Goal: Task Accomplishment & Management: Use online tool/utility

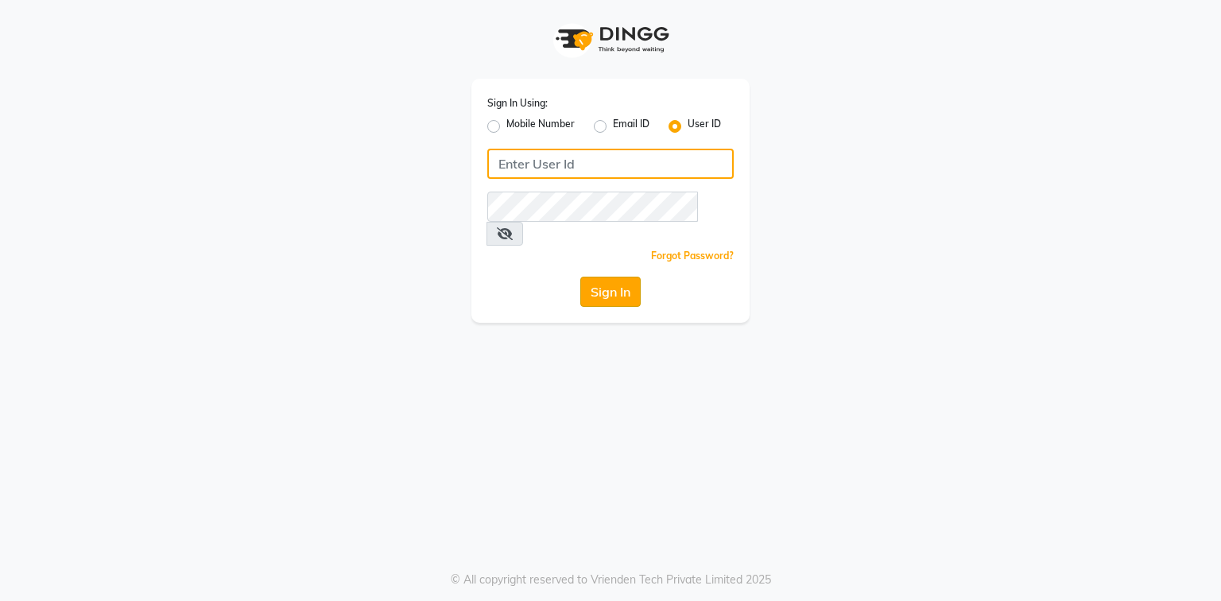
type input "azonesalon"
click at [615, 281] on button "Sign In" at bounding box center [610, 292] width 60 height 30
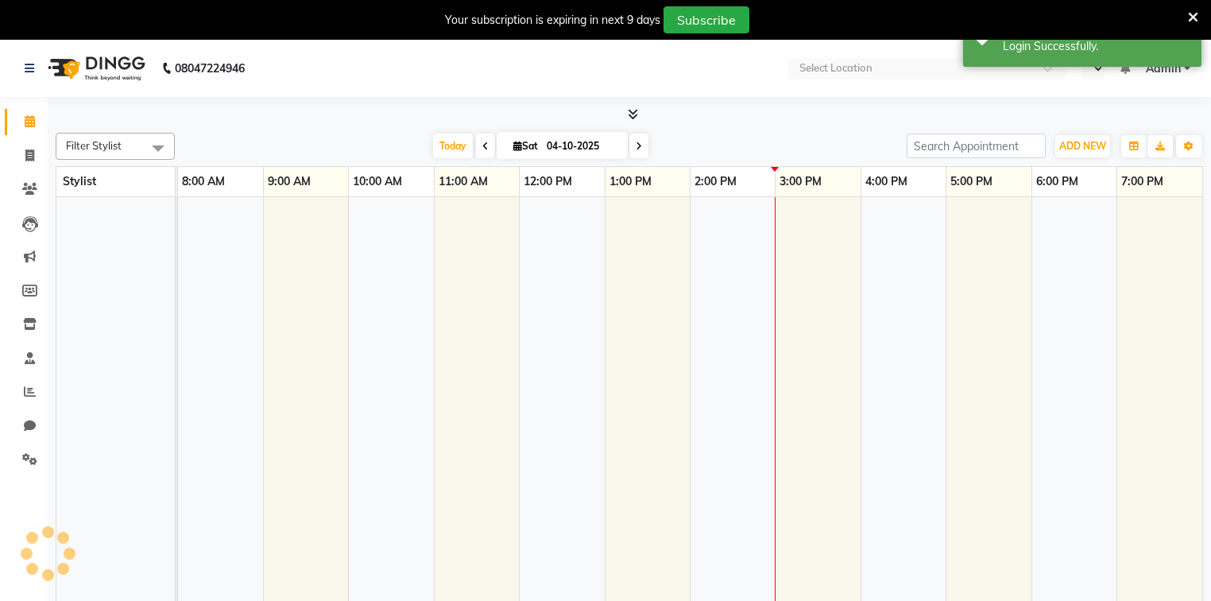
click at [601, 308] on td at bounding box center [562, 411] width 85 height 428
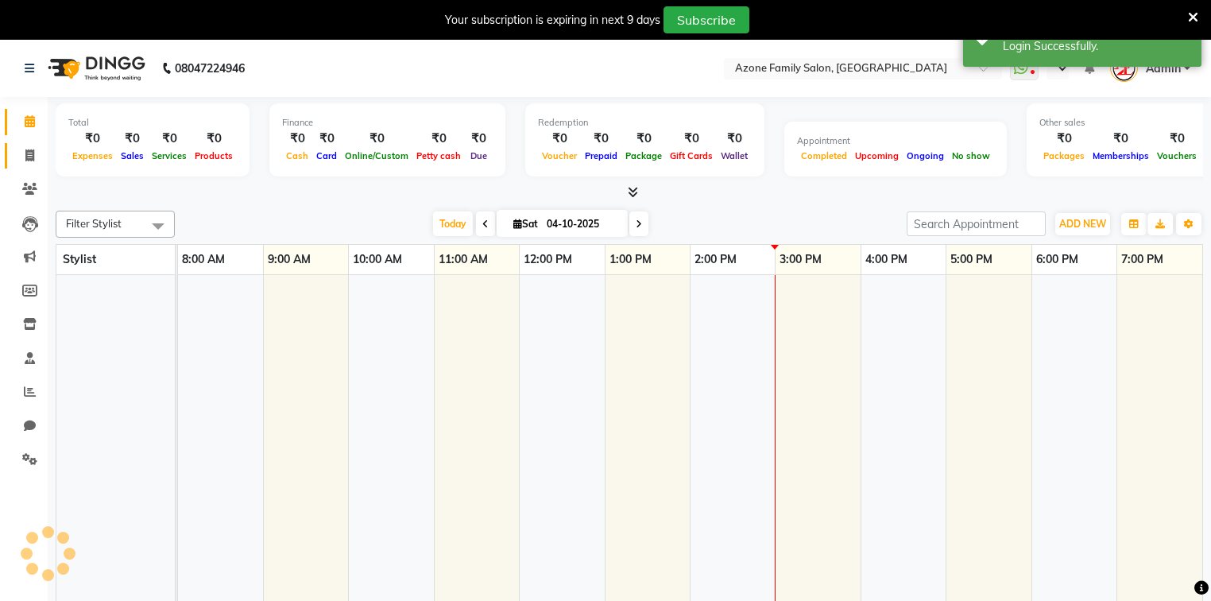
select select "en"
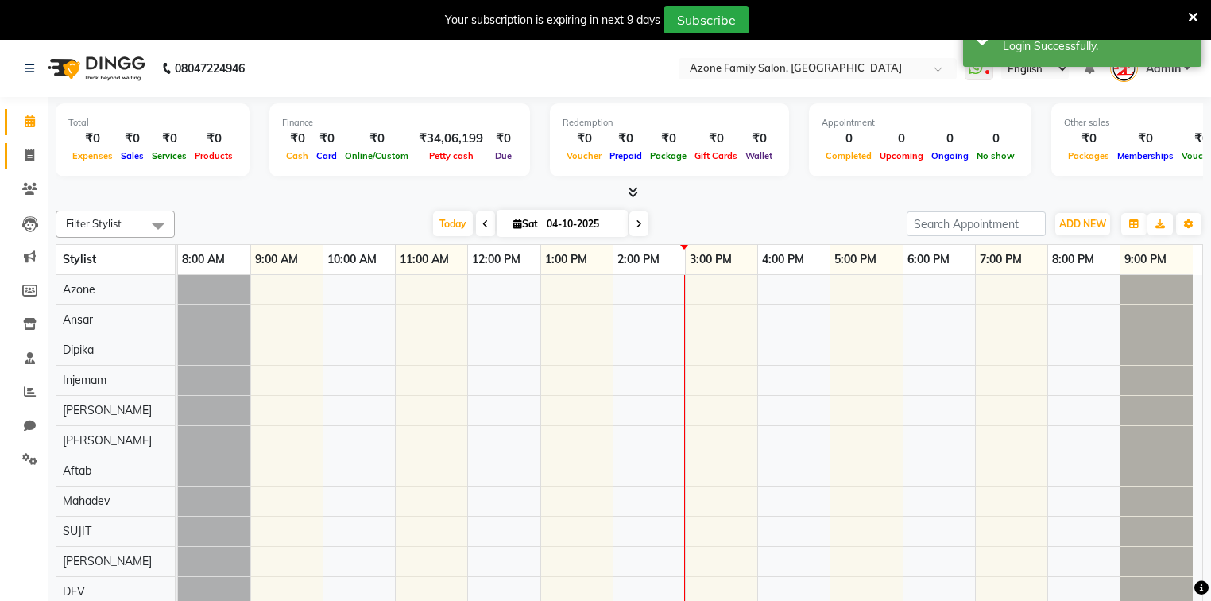
click at [32, 156] on icon at bounding box center [29, 155] width 9 height 12
select select "5098"
select select "service"
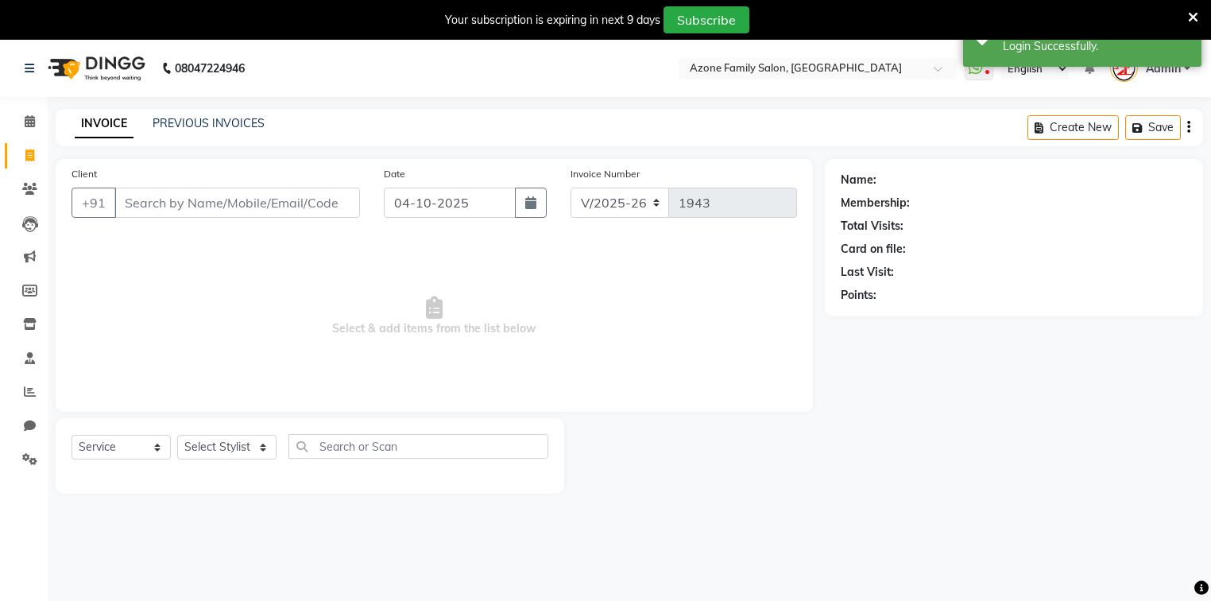
click at [246, 198] on input "Client" at bounding box center [237, 203] width 246 height 30
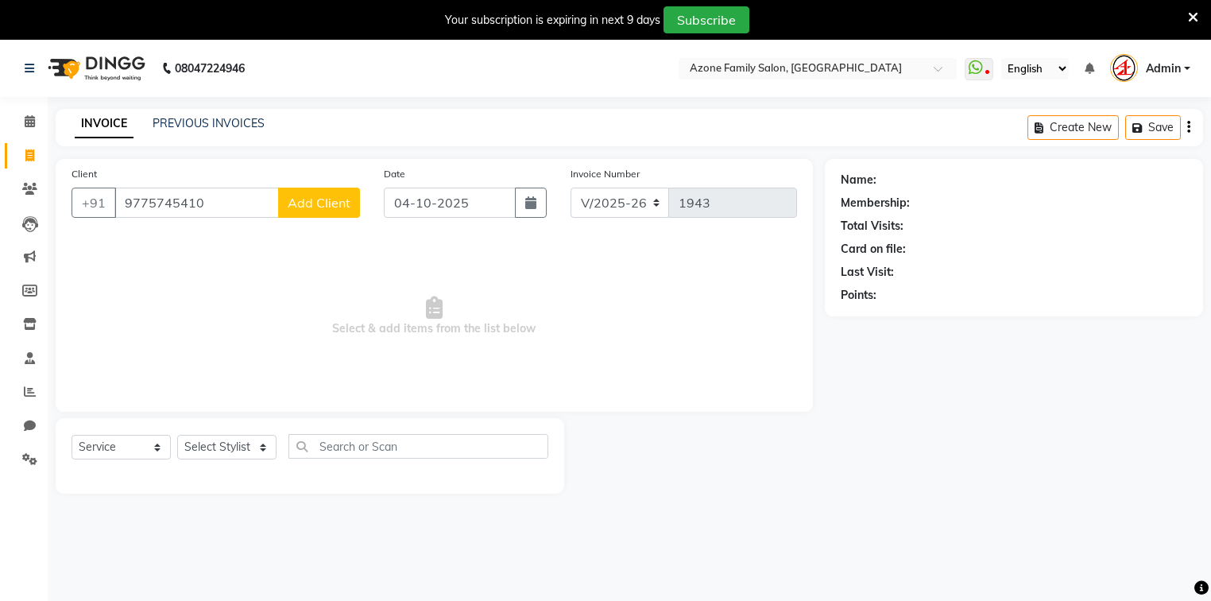
type input "9775745410"
click at [322, 197] on span "Add Client" at bounding box center [319, 203] width 63 height 16
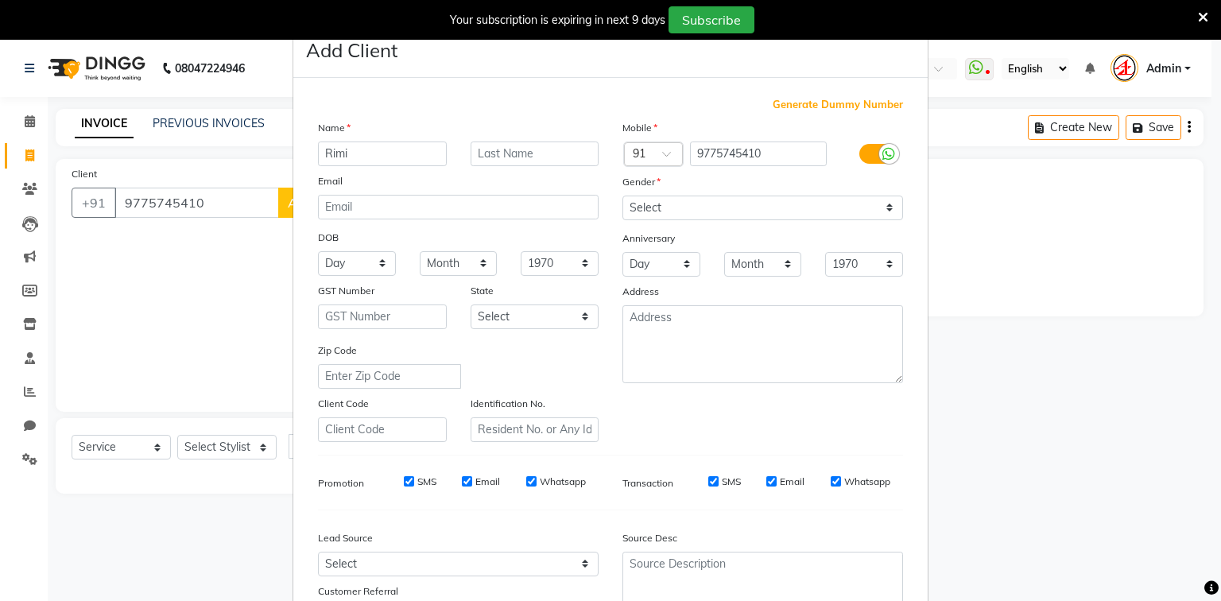
type input "Rimi"
click at [513, 149] on input "text" at bounding box center [534, 153] width 129 height 25
type input "Begam"
click at [656, 210] on select "Select [DEMOGRAPHIC_DATA] [DEMOGRAPHIC_DATA] Other Prefer Not To Say" at bounding box center [762, 208] width 281 height 25
select select "[DEMOGRAPHIC_DATA]"
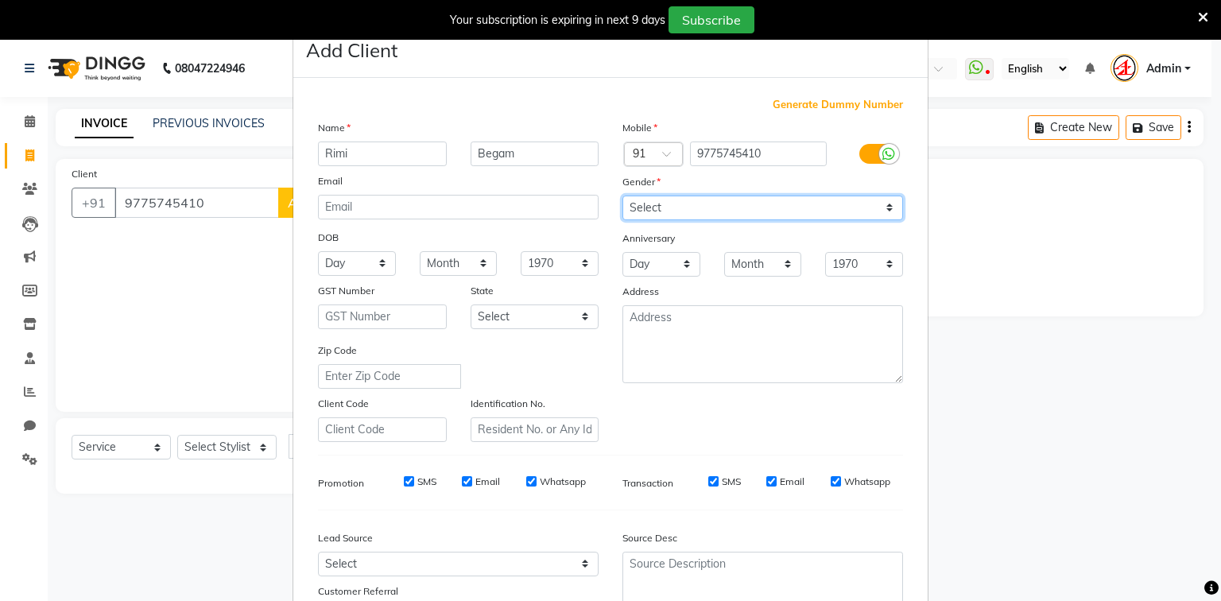
click at [622, 196] on select "Select [DEMOGRAPHIC_DATA] [DEMOGRAPHIC_DATA] Other Prefer Not To Say" at bounding box center [762, 208] width 281 height 25
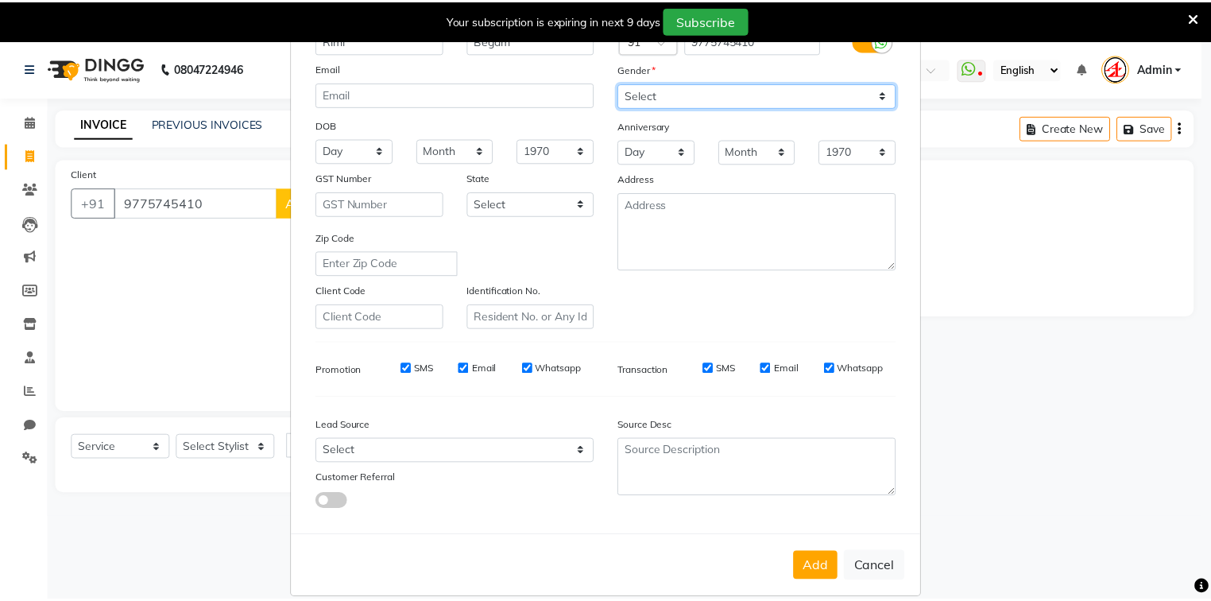
scroll to position [140, 0]
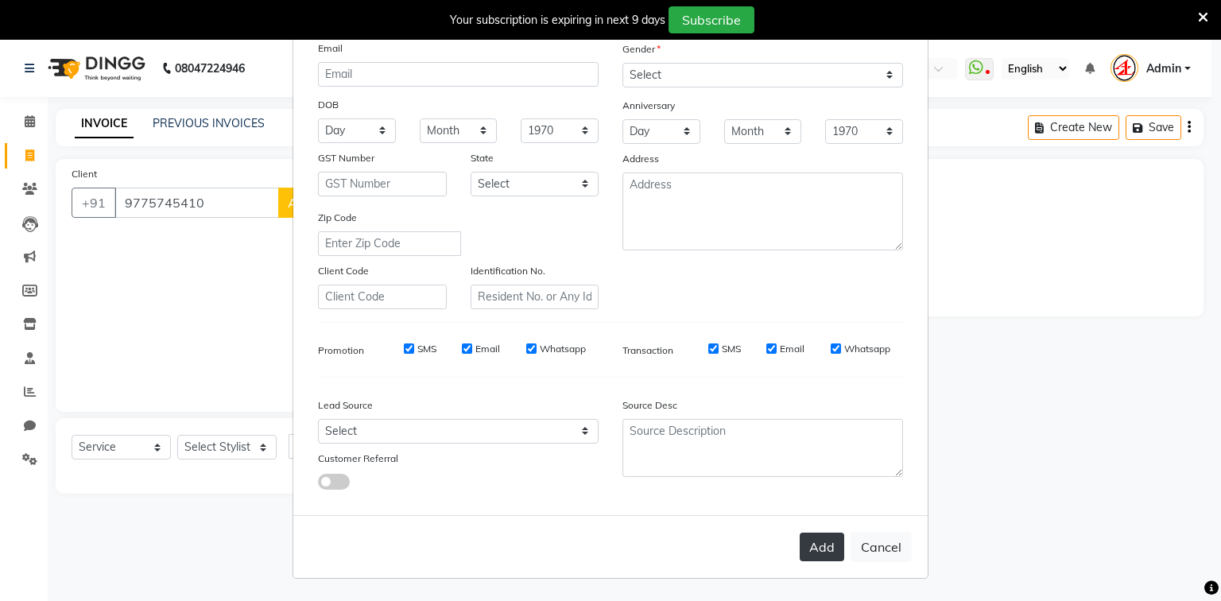
drag, startPoint x: 788, startPoint y: 540, endPoint x: 811, endPoint y: 540, distance: 22.3
click at [798, 540] on div "Add Cancel" at bounding box center [610, 546] width 634 height 63
click at [811, 540] on button "Add" at bounding box center [822, 546] width 45 height 29
select select
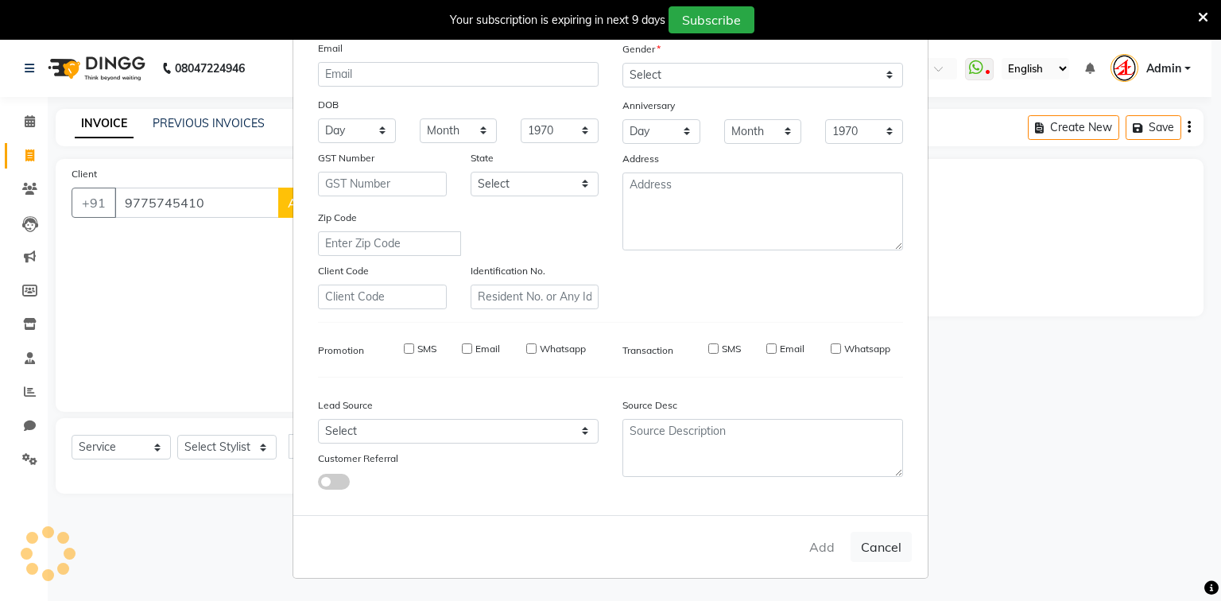
select select
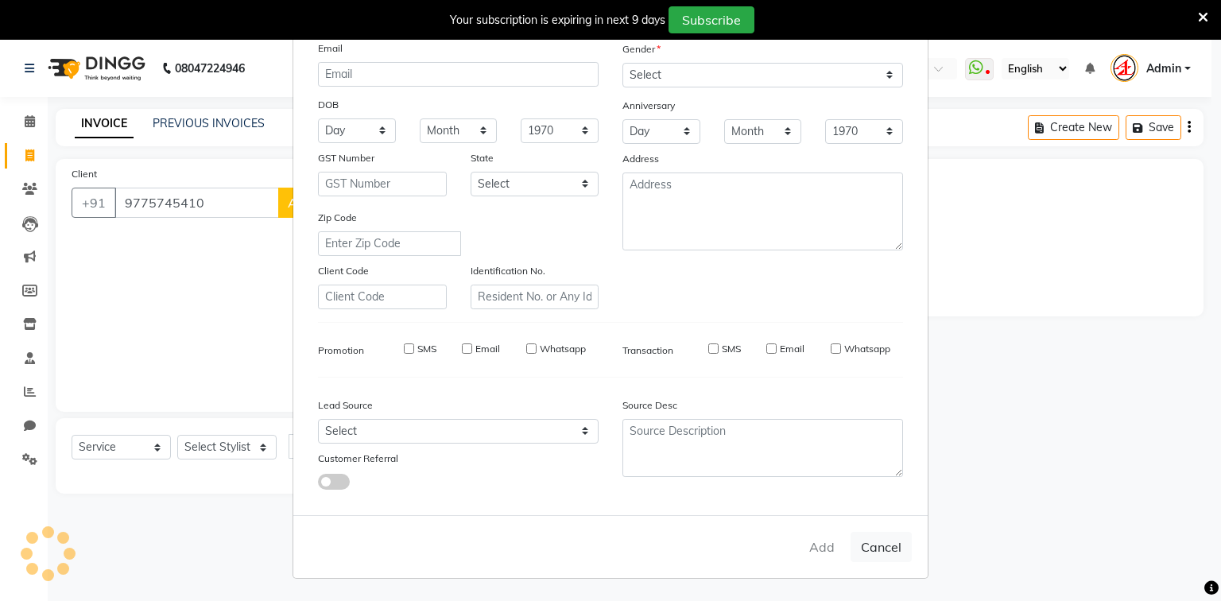
checkbox input "false"
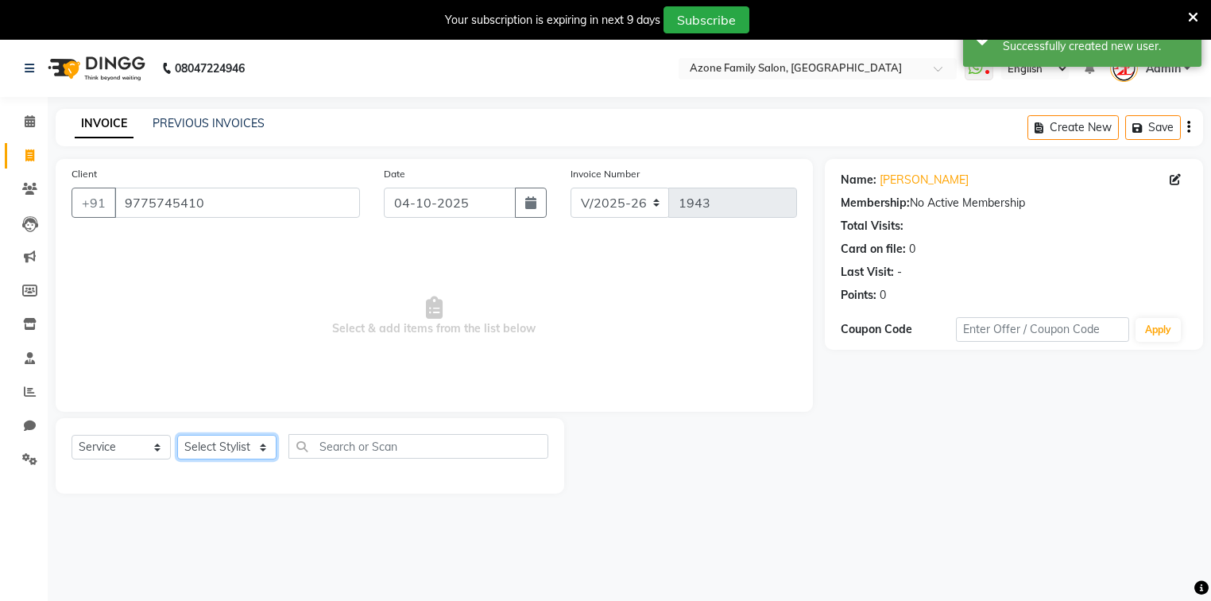
click at [210, 446] on select "Select Stylist [PERSON_NAME] [PERSON_NAME] Danish DEV Dipika Injemam Mahadev SA…" at bounding box center [226, 447] width 99 height 25
select select "32111"
click at [177, 436] on select "Select Stylist [PERSON_NAME] [PERSON_NAME] Danish DEV Dipika Injemam Mahadev SA…" at bounding box center [226, 447] width 99 height 25
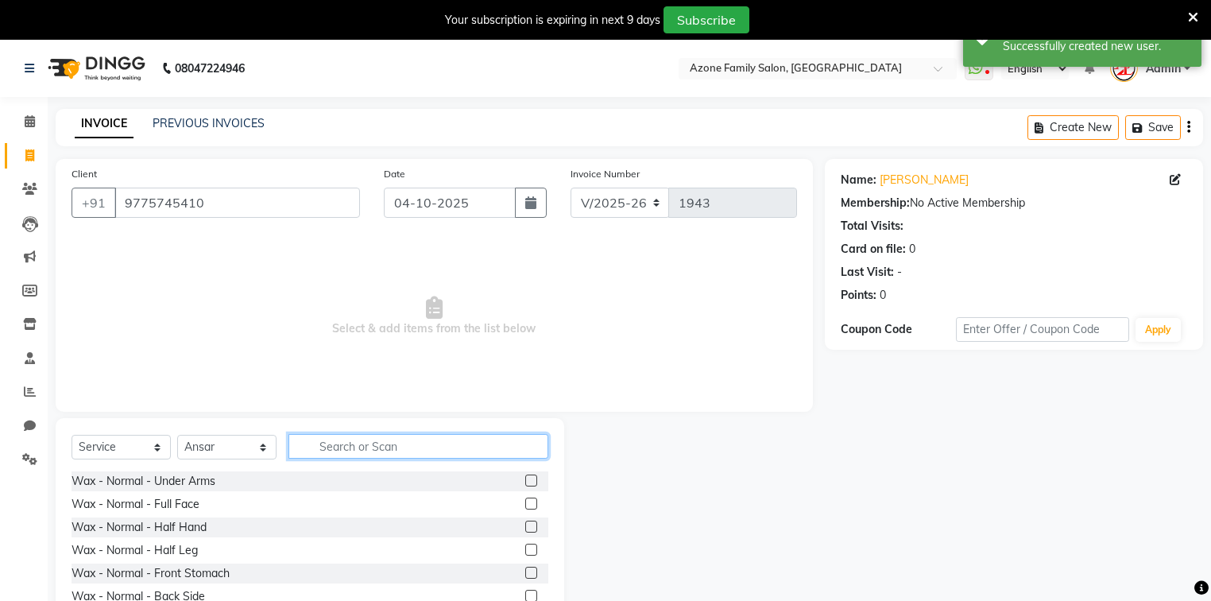
click at [348, 451] on input "text" at bounding box center [418, 446] width 260 height 25
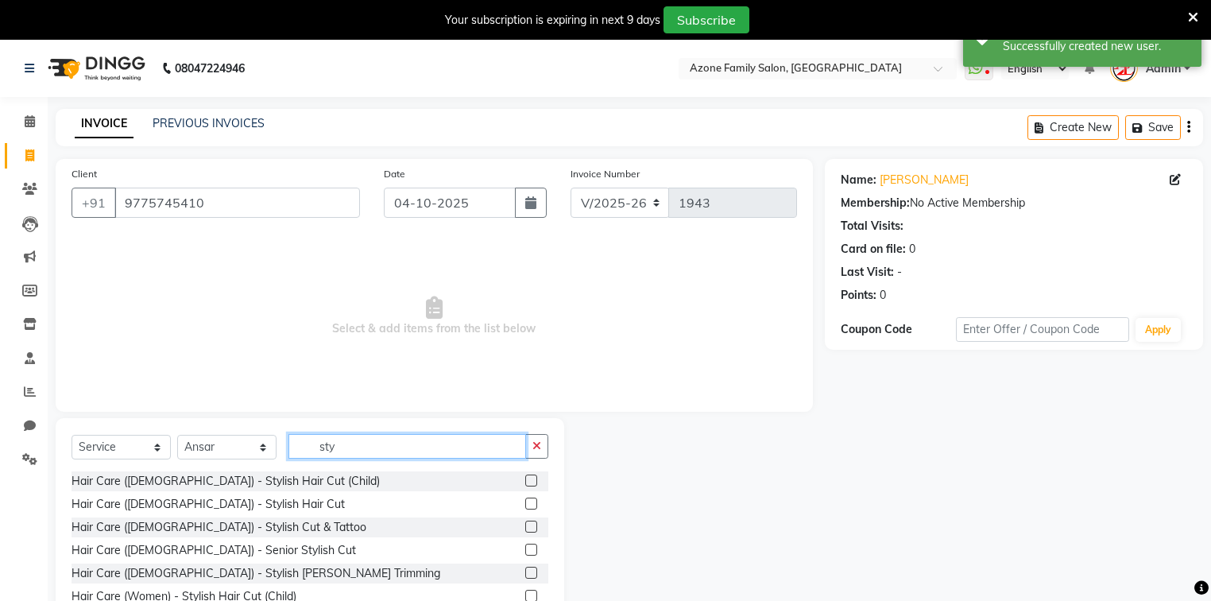
scroll to position [76, 0]
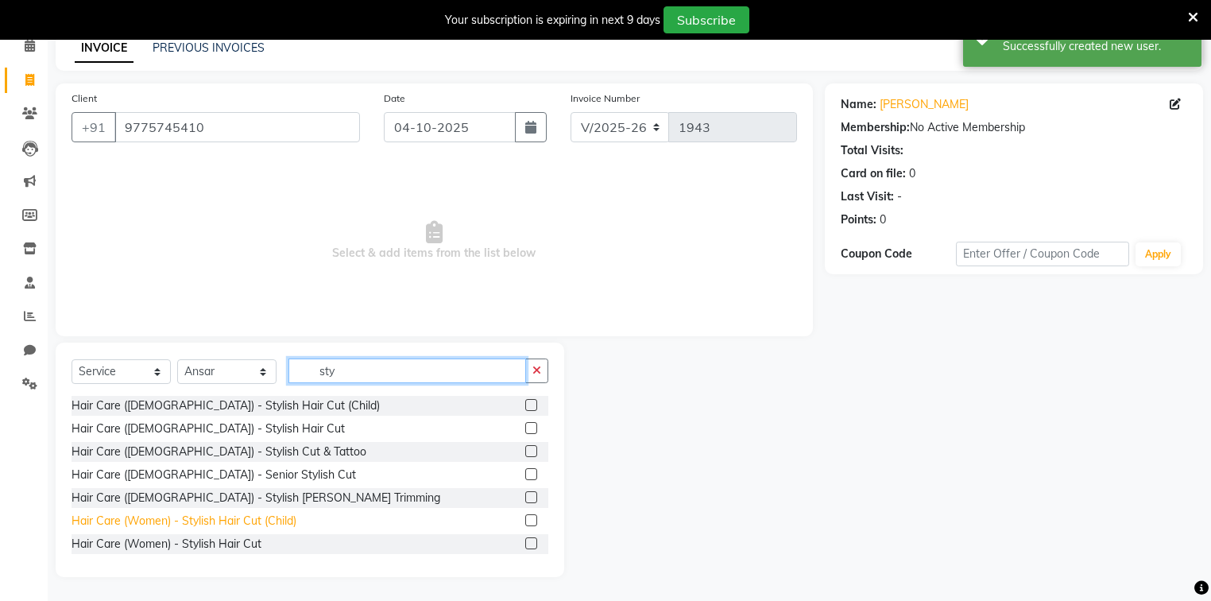
type input "sty"
click at [234, 523] on div "Hair Care (Women) - Stylish Hair Cut (Child)" at bounding box center [184, 521] width 225 height 17
checkbox input "false"
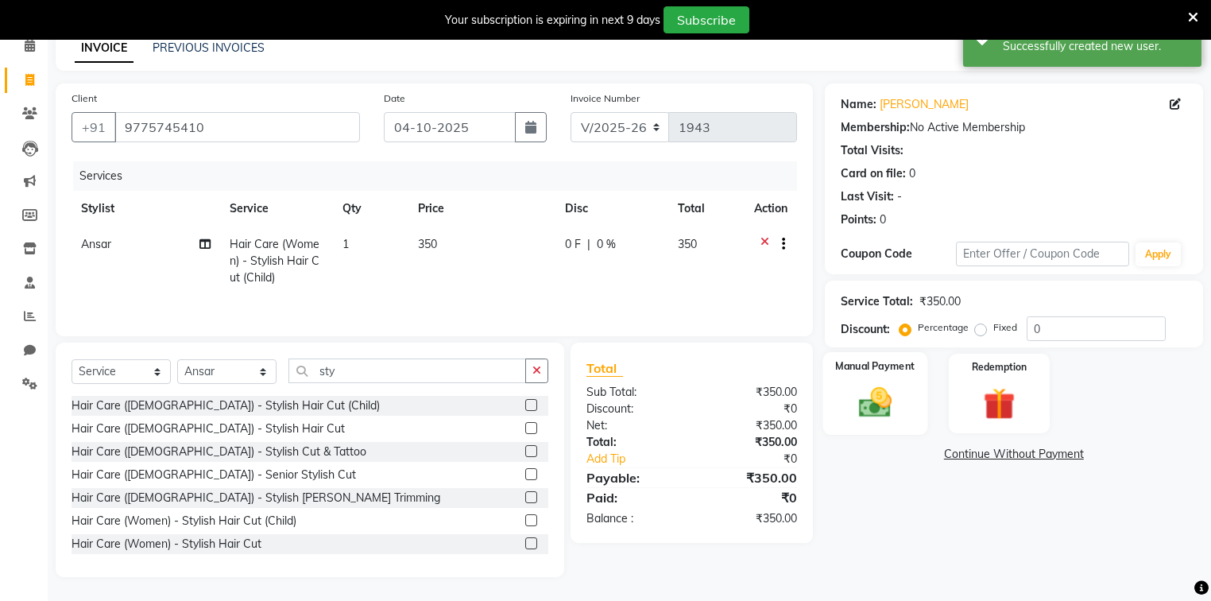
click at [925, 416] on div "Manual Payment" at bounding box center [875, 393] width 105 height 83
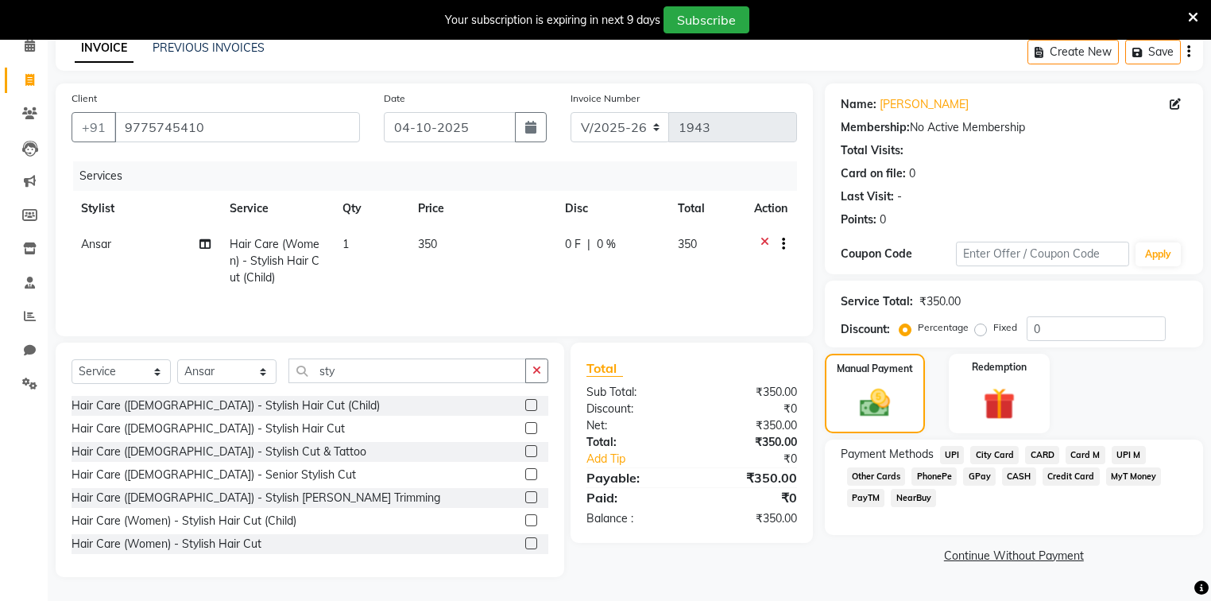
click at [1017, 474] on span "CASH" at bounding box center [1019, 476] width 34 height 18
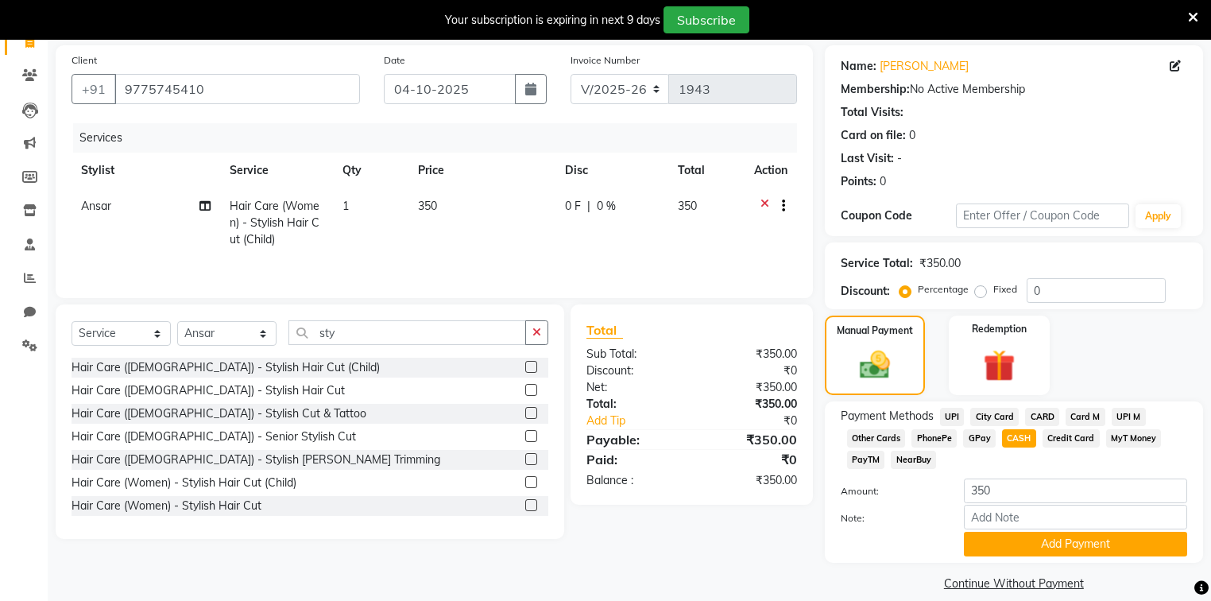
scroll to position [134, 0]
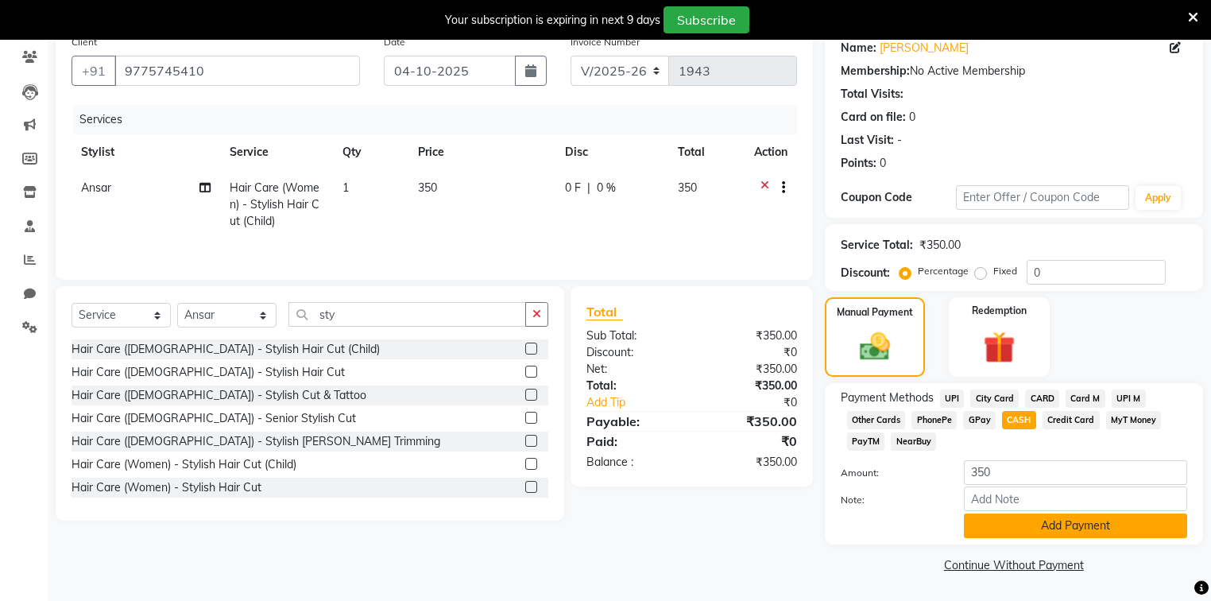
click at [1022, 529] on button "Add Payment" at bounding box center [1075, 525] width 223 height 25
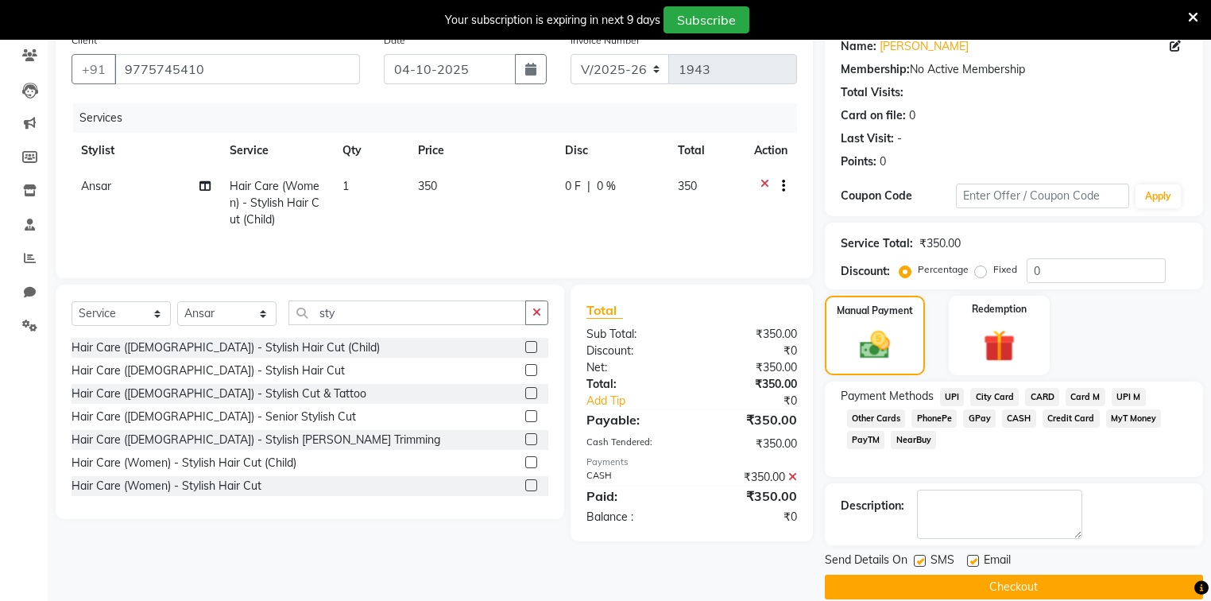
click at [885, 587] on button "Checkout" at bounding box center [1014, 587] width 378 height 25
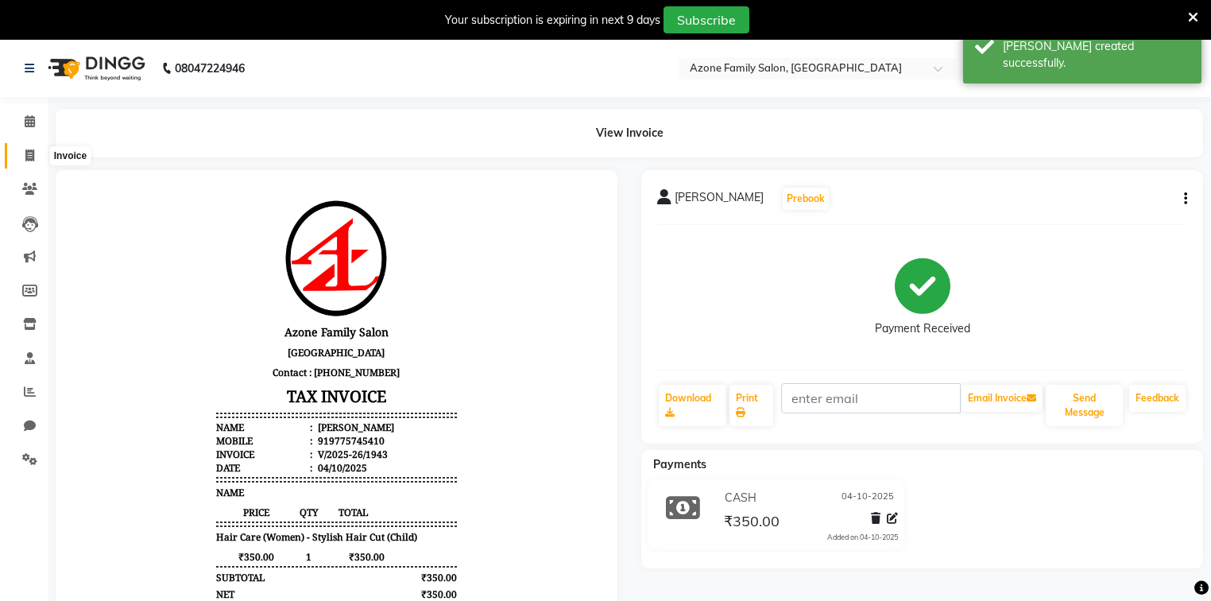
click at [33, 157] on icon at bounding box center [29, 155] width 9 height 12
select select "service"
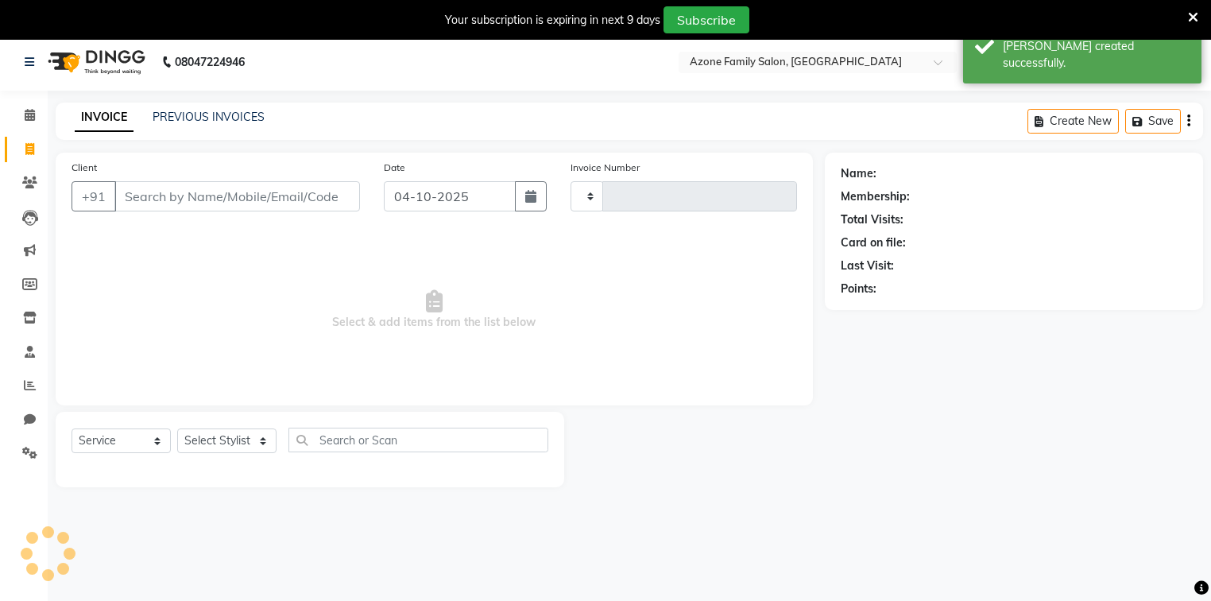
type input "1944"
select select "5098"
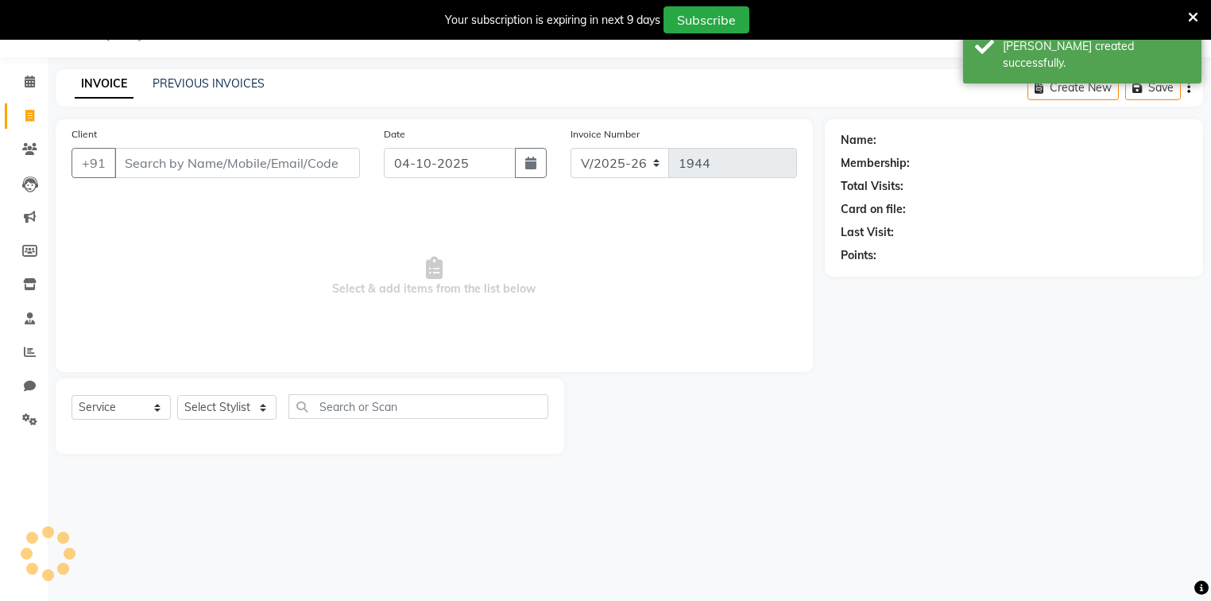
click at [184, 158] on input "Client" at bounding box center [237, 163] width 246 height 30
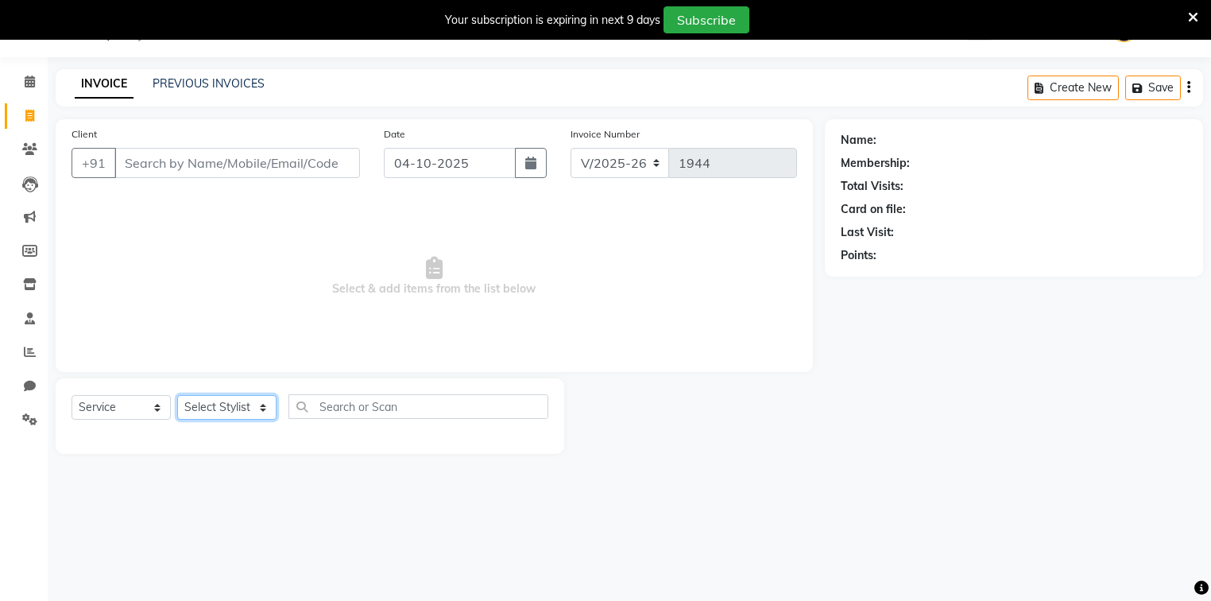
click at [213, 401] on select "Select Stylist [PERSON_NAME] [PERSON_NAME] Danish DEV Dipika Injemam Mahadev SA…" at bounding box center [226, 407] width 99 height 25
select select "32111"
click at [177, 396] on select "Select Stylist [PERSON_NAME] [PERSON_NAME] Danish DEV Dipika Injemam Mahadev SA…" at bounding box center [226, 407] width 99 height 25
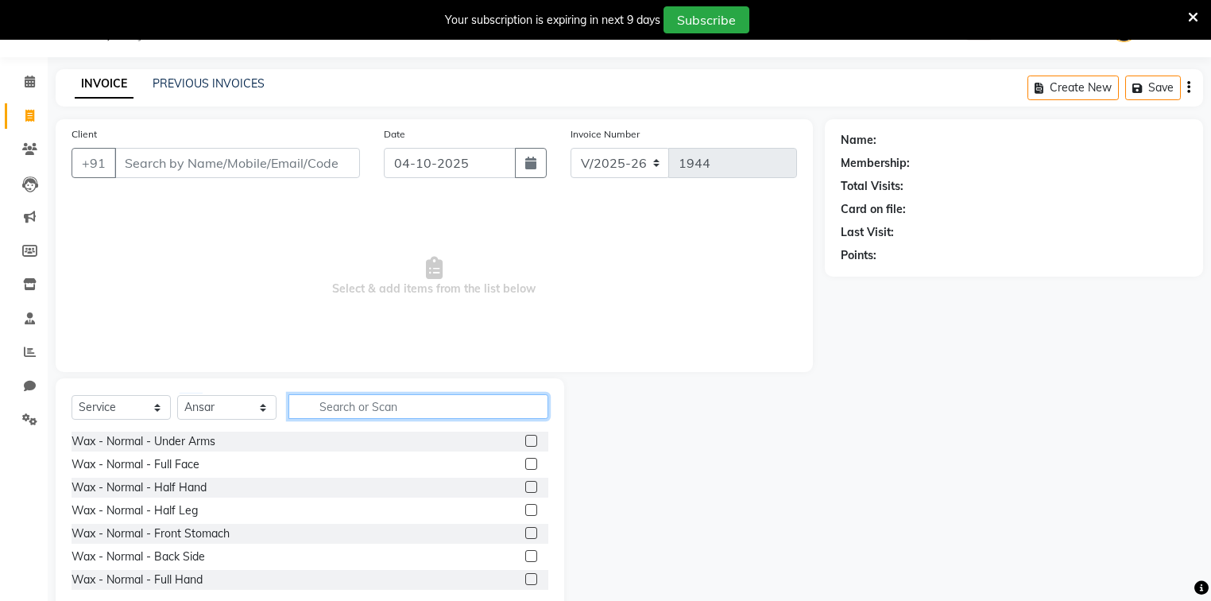
click at [354, 406] on input "text" at bounding box center [418, 406] width 260 height 25
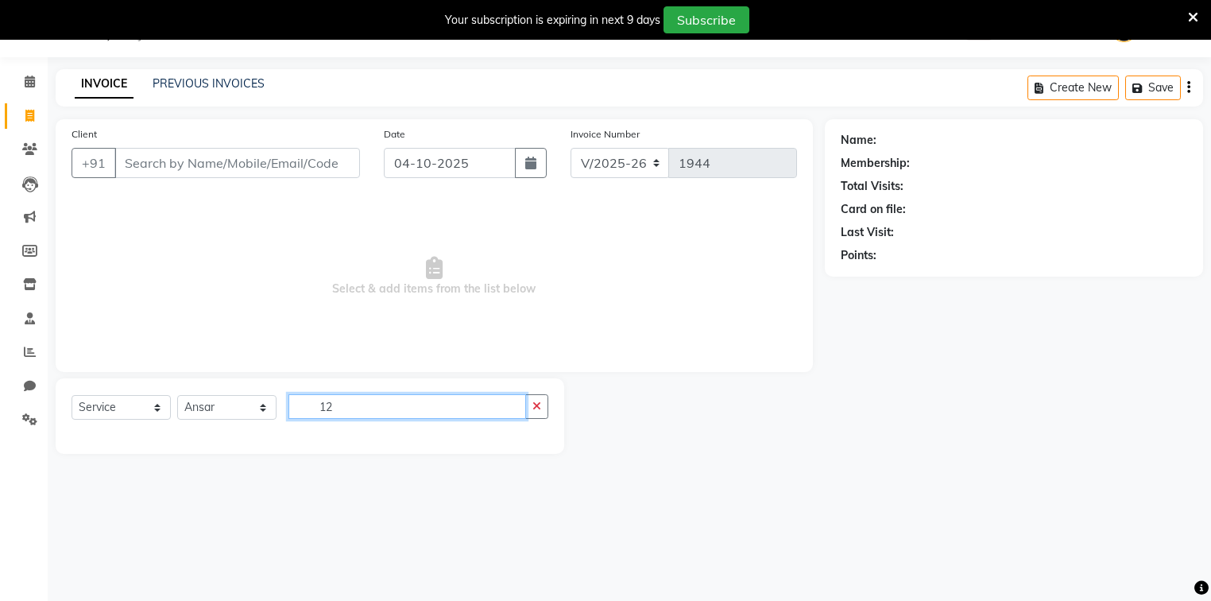
type input "1"
type input "30c"
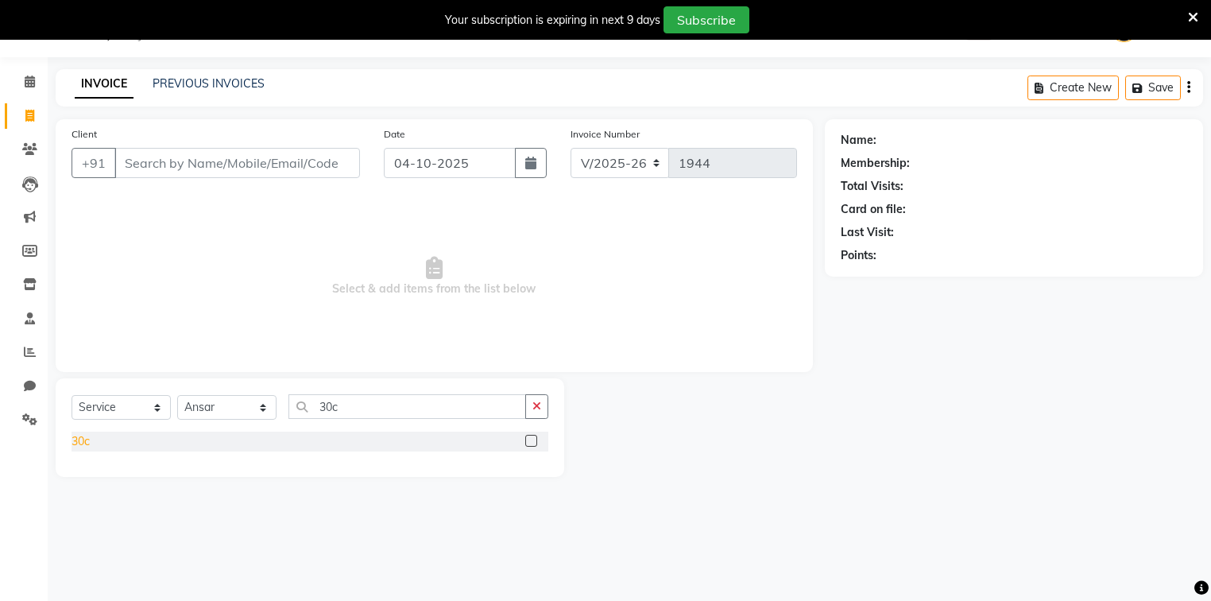
click at [83, 439] on div "30c" at bounding box center [81, 441] width 18 height 17
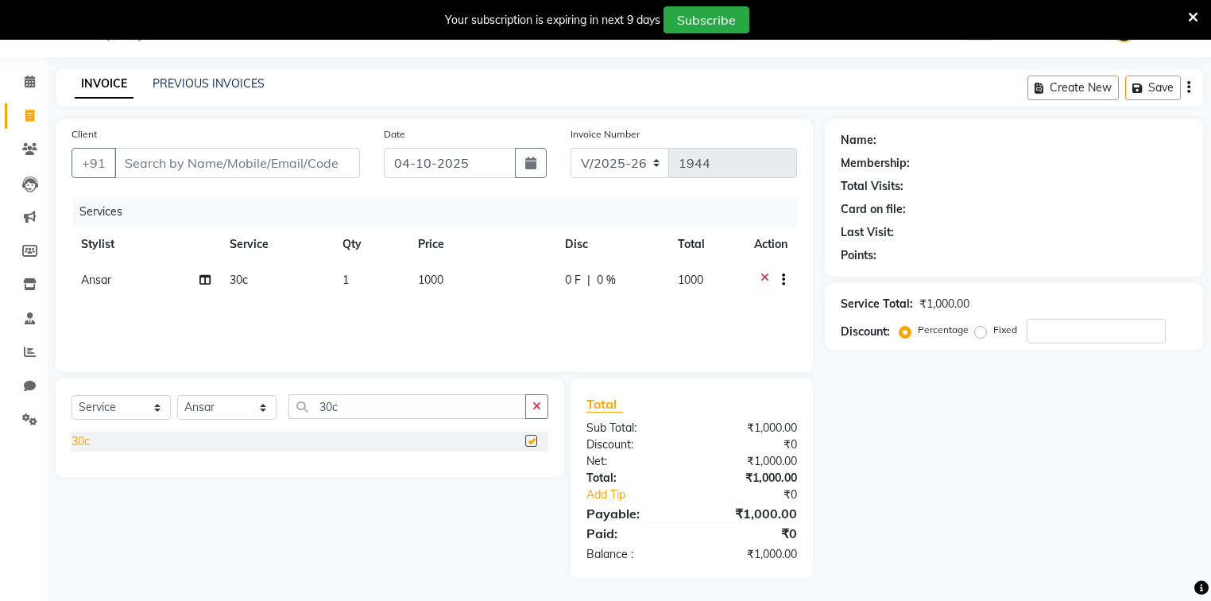
checkbox input "false"
click at [536, 405] on icon "button" at bounding box center [536, 406] width 9 height 11
type input "10"
click at [79, 439] on div "10c" at bounding box center [81, 441] width 18 height 17
checkbox input "false"
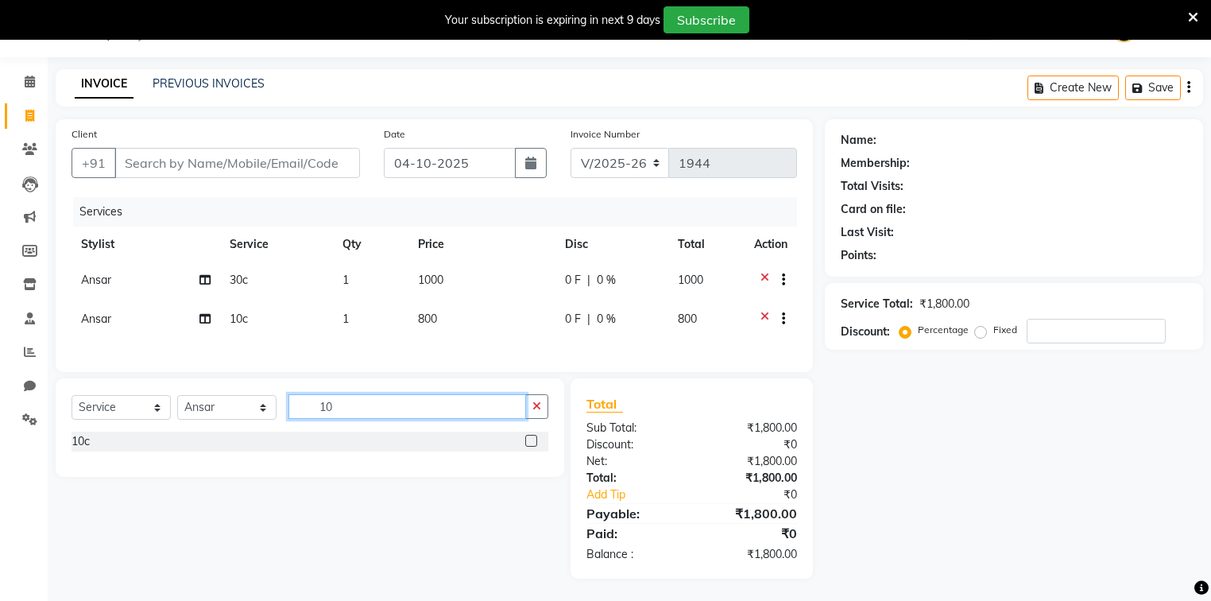
click at [411, 413] on input "10" at bounding box center [407, 406] width 238 height 25
type input "1"
type input "32c"
click at [87, 447] on div "32c" at bounding box center [81, 441] width 18 height 17
checkbox input "false"
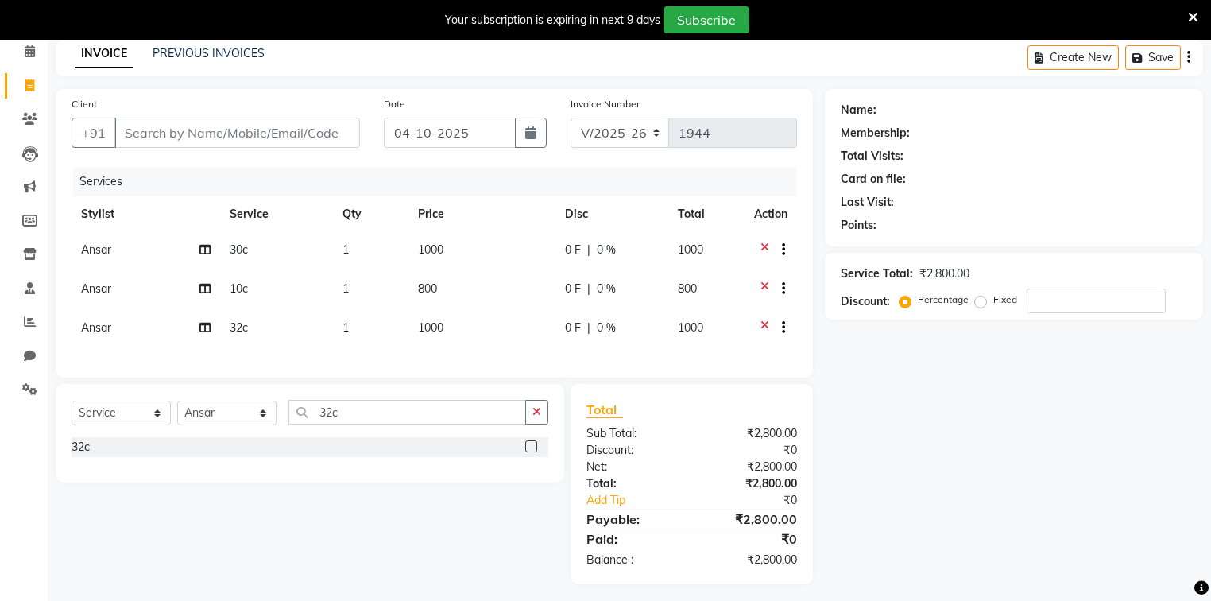
scroll to position [87, 0]
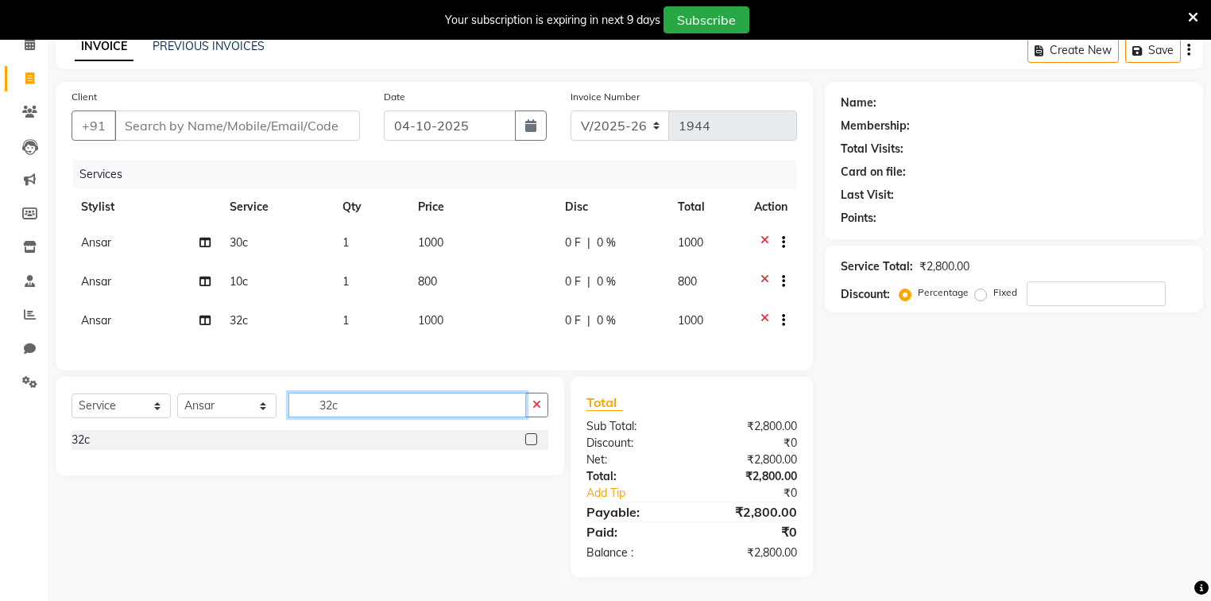
click at [475, 410] on input "32c" at bounding box center [407, 405] width 238 height 25
type input "37"
click at [84, 442] on div "37c" at bounding box center [81, 440] width 18 height 17
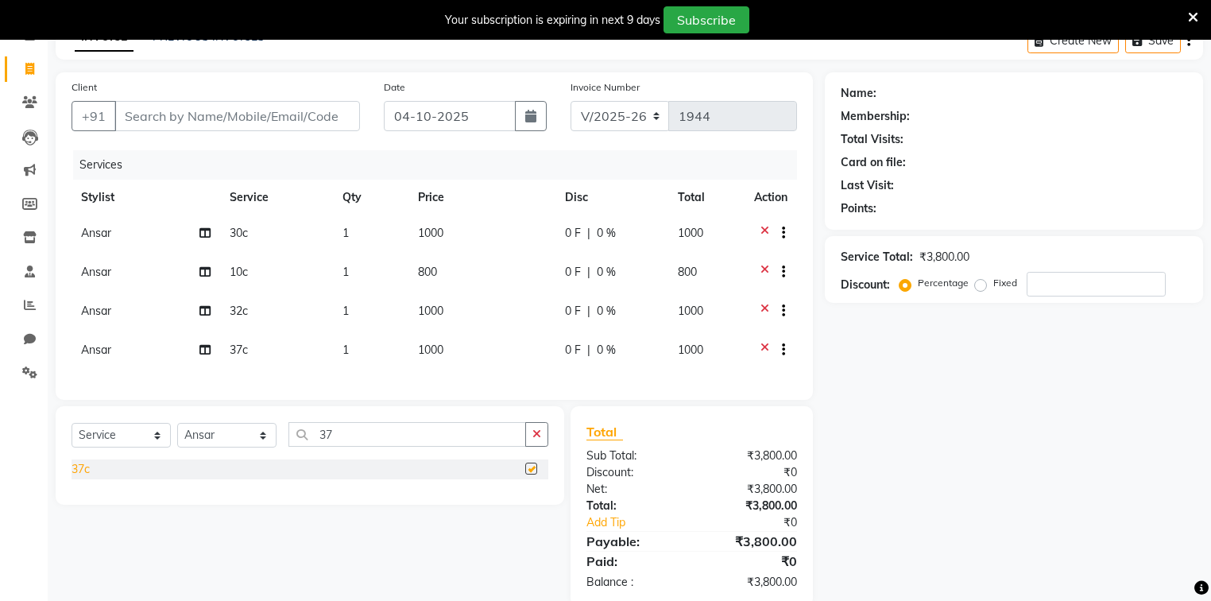
checkbox input "false"
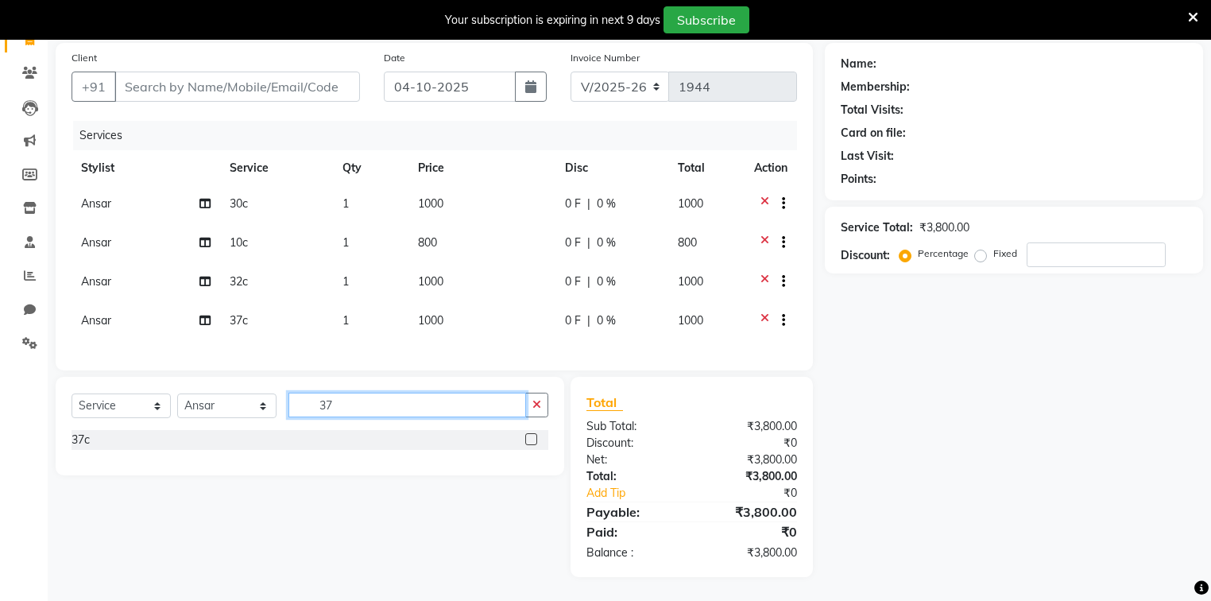
click at [516, 405] on input "37" at bounding box center [407, 405] width 238 height 25
type input "3"
type input "6"
type input "24"
click at [75, 442] on div "24c" at bounding box center [81, 440] width 18 height 17
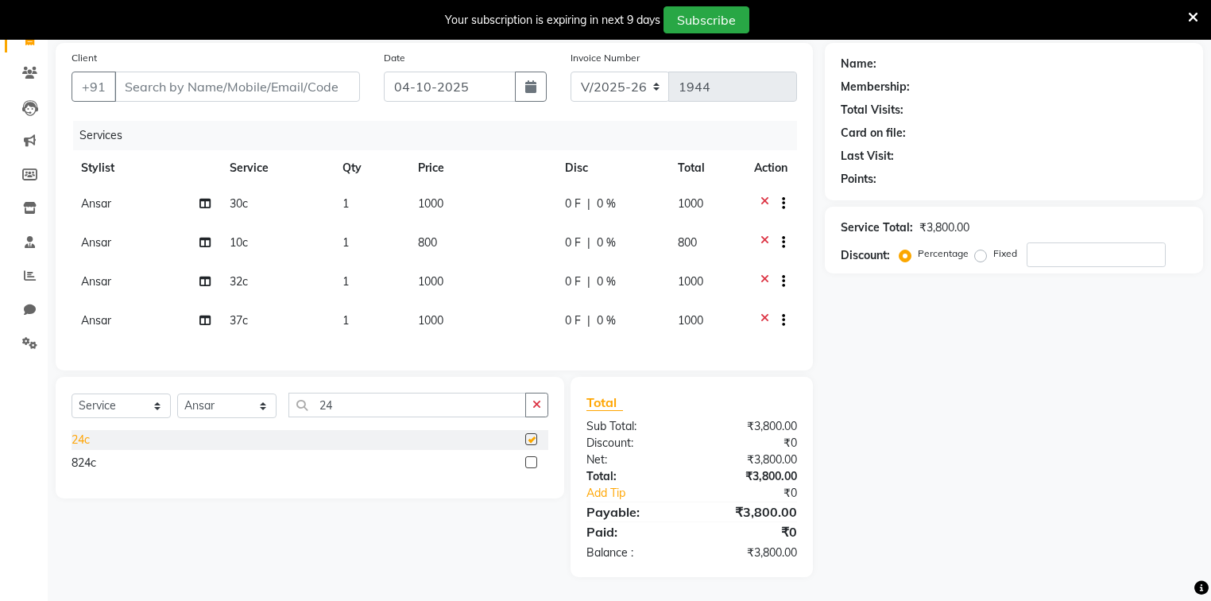
checkbox input "false"
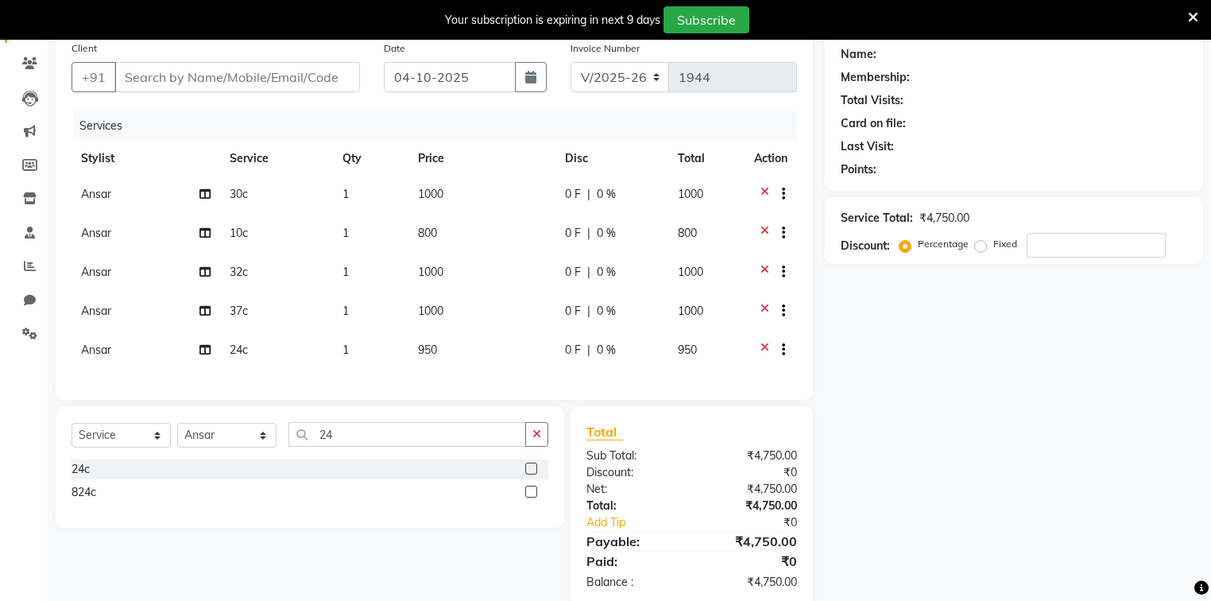
scroll to position [165, 0]
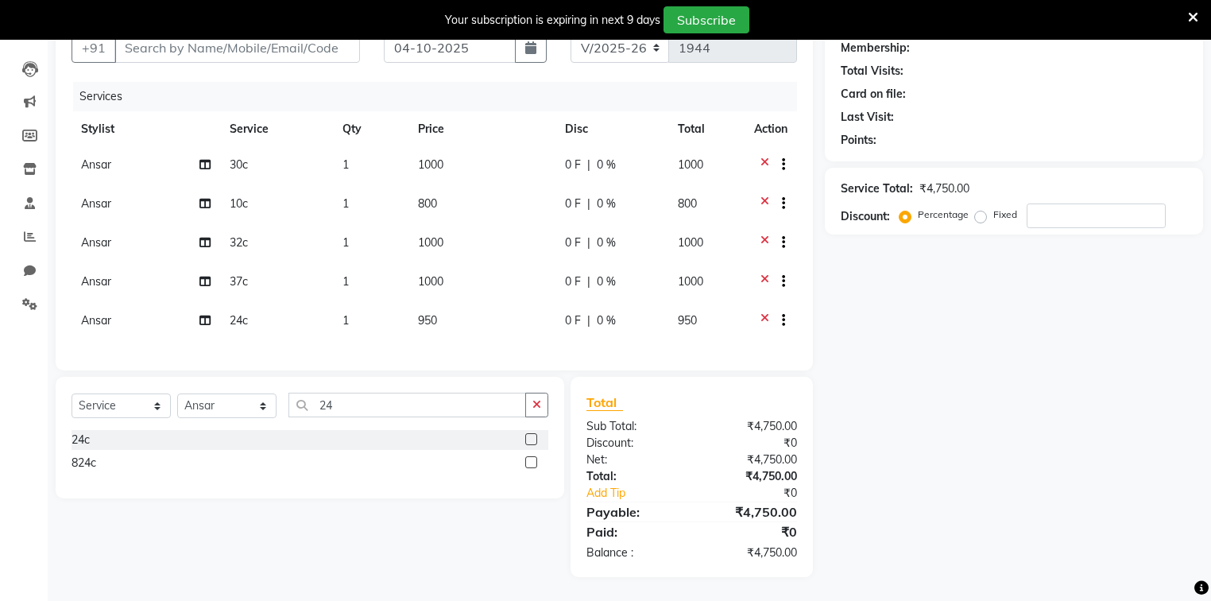
click at [766, 157] on icon at bounding box center [765, 167] width 9 height 20
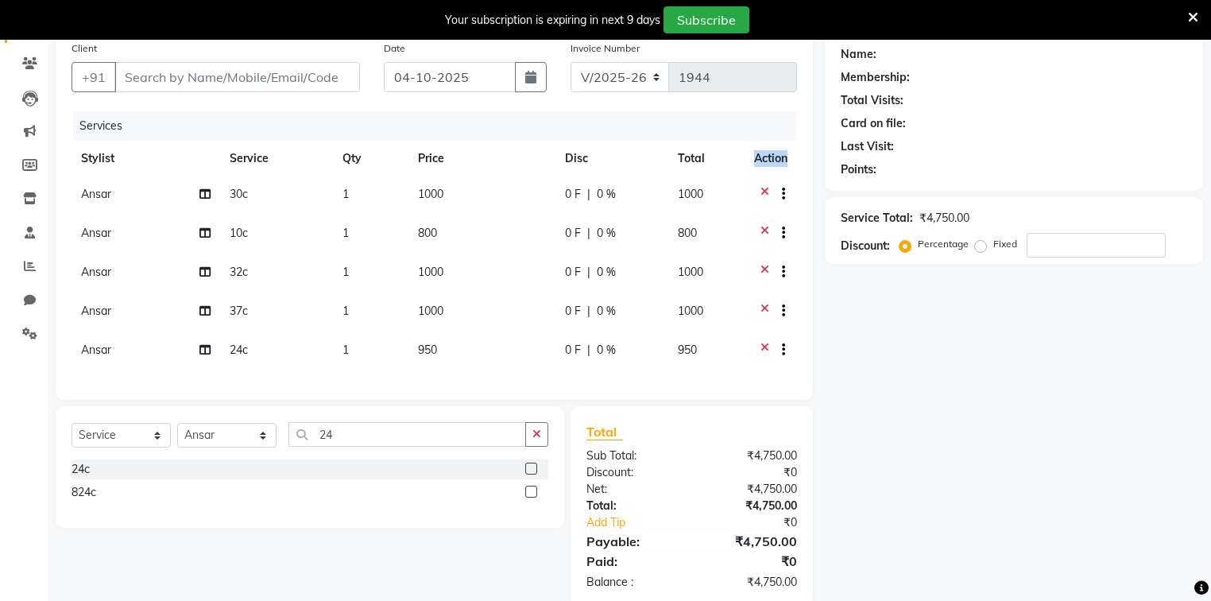
click at [766, 152] on th "Action" at bounding box center [771, 159] width 52 height 36
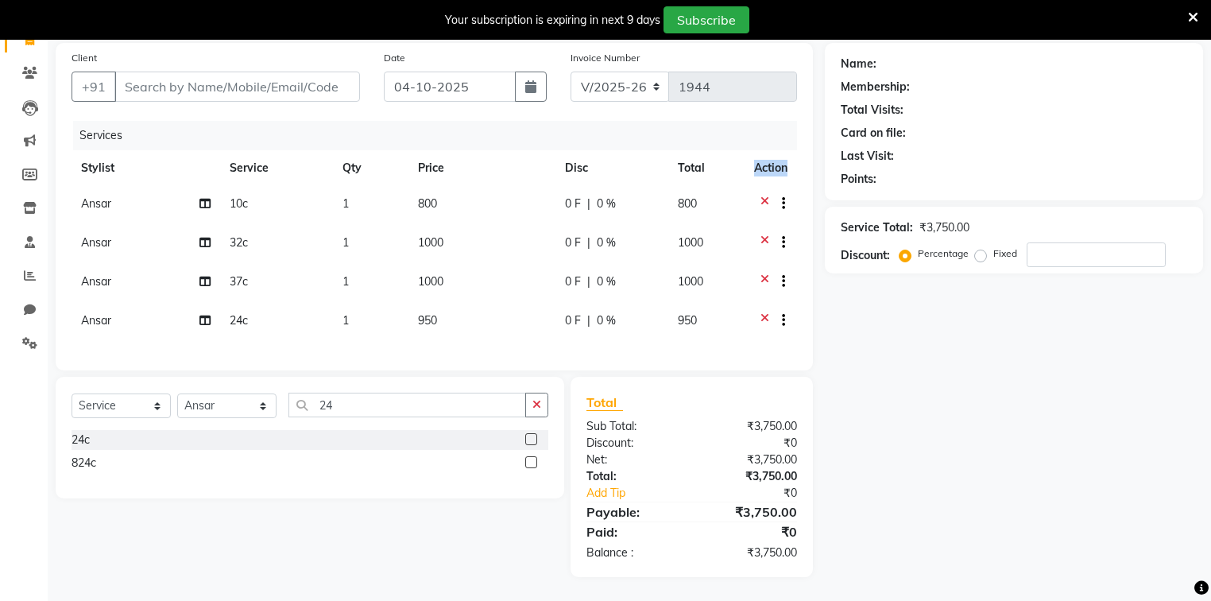
click at [766, 152] on th "Action" at bounding box center [771, 168] width 52 height 36
click at [763, 196] on icon at bounding box center [765, 206] width 9 height 20
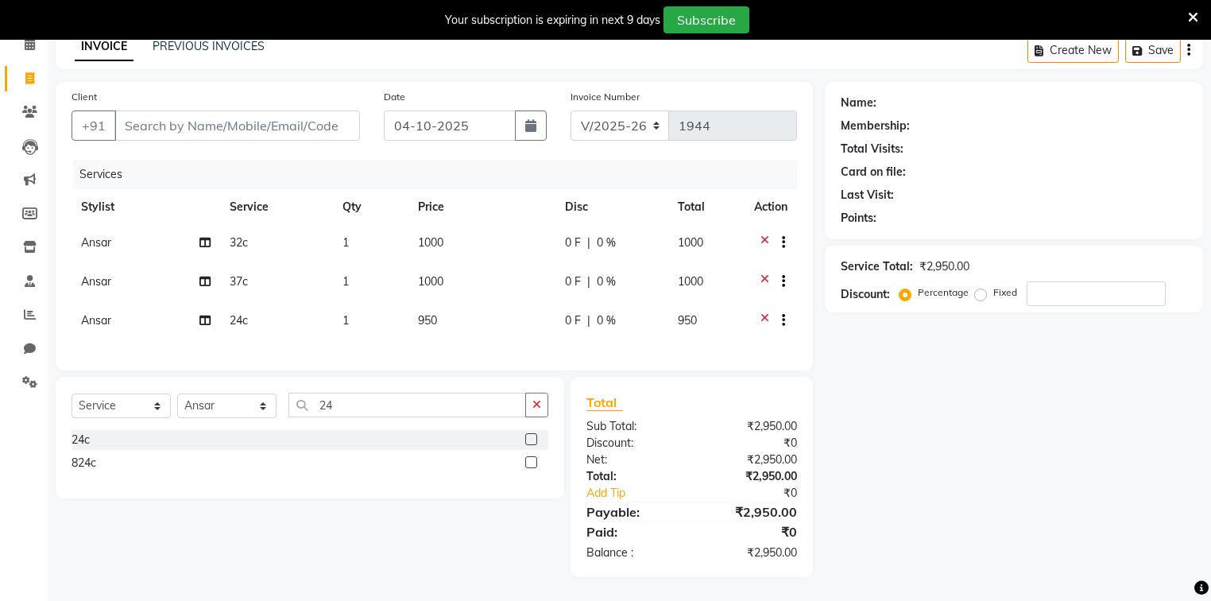
scroll to position [87, 0]
click at [766, 273] on icon at bounding box center [765, 283] width 9 height 20
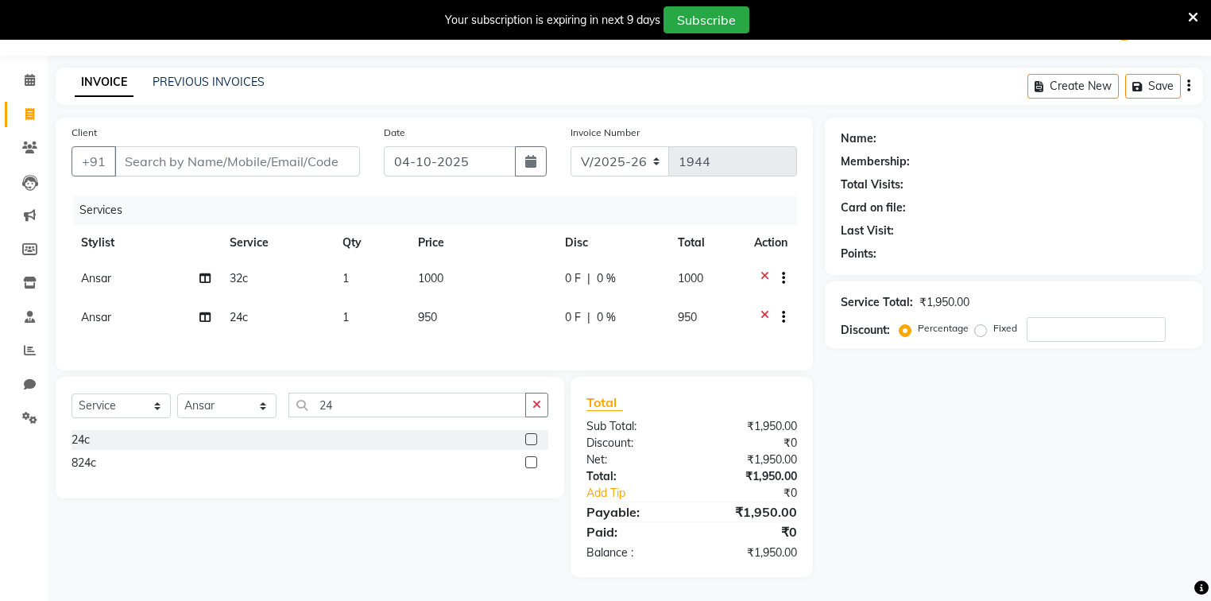
click at [766, 270] on icon at bounding box center [765, 280] width 9 height 20
click at [763, 275] on icon at bounding box center [765, 280] width 9 height 20
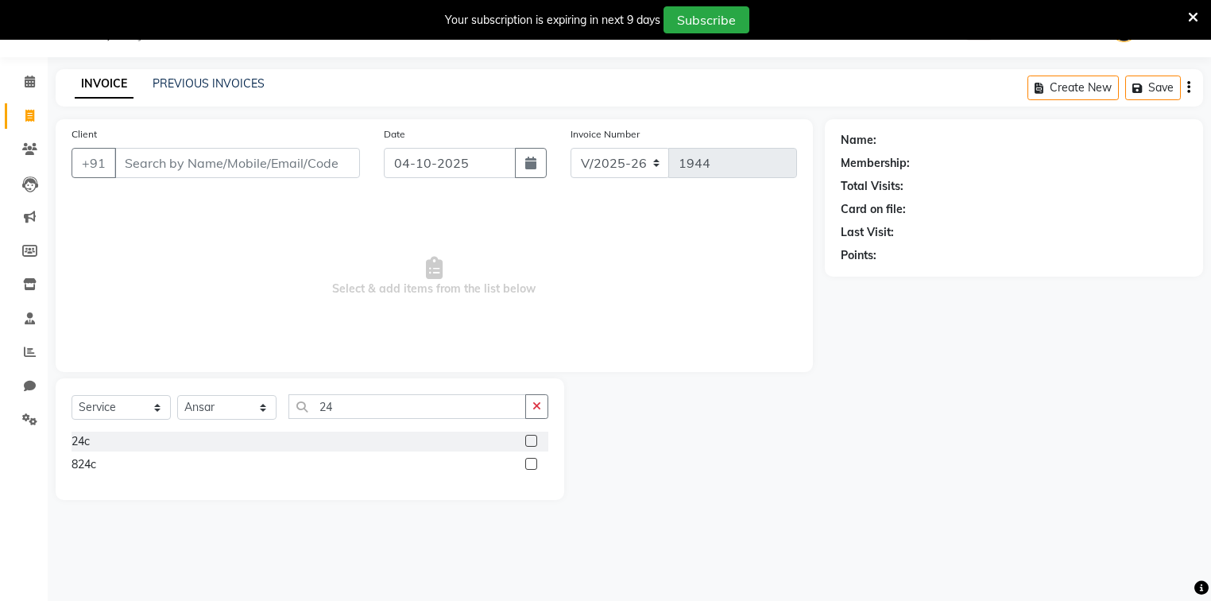
scroll to position [40, 0]
click at [531, 405] on button "button" at bounding box center [536, 406] width 23 height 25
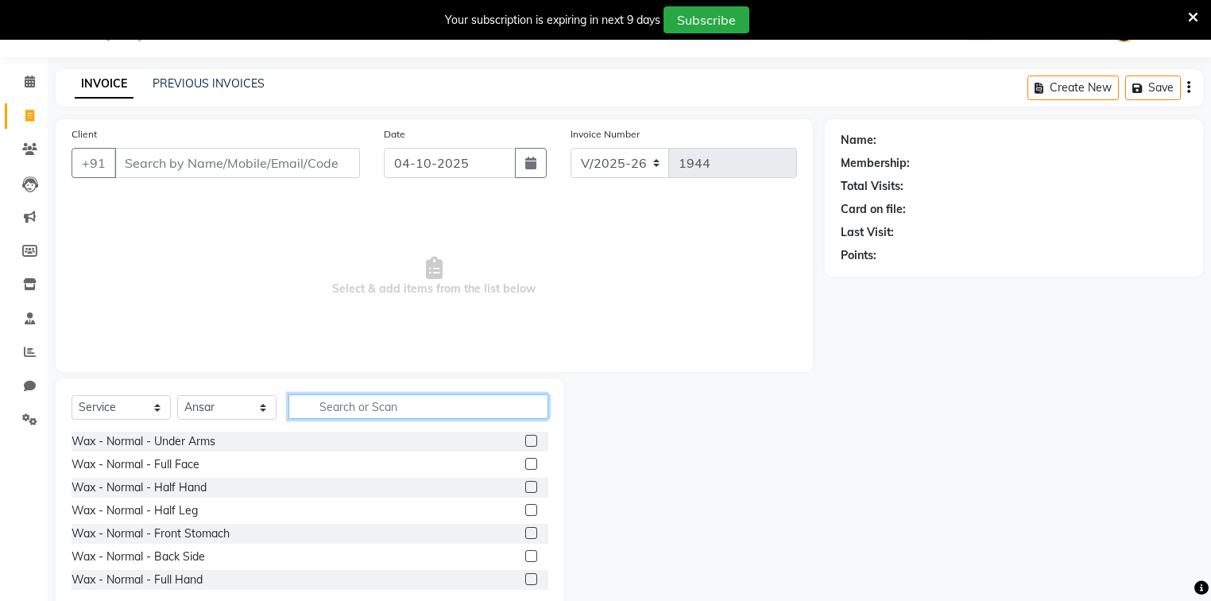
click at [513, 407] on input "text" at bounding box center [418, 406] width 260 height 25
click at [360, 407] on input "text" at bounding box center [418, 406] width 260 height 25
click at [208, 404] on select "Select Stylist [PERSON_NAME] [PERSON_NAME] Danish DEV Dipika Injemam Mahadev SA…" at bounding box center [226, 407] width 99 height 25
select select "45524"
click at [177, 396] on select "Select Stylist [PERSON_NAME] [PERSON_NAME] Danish DEV Dipika Injemam Mahadev SA…" at bounding box center [226, 407] width 99 height 25
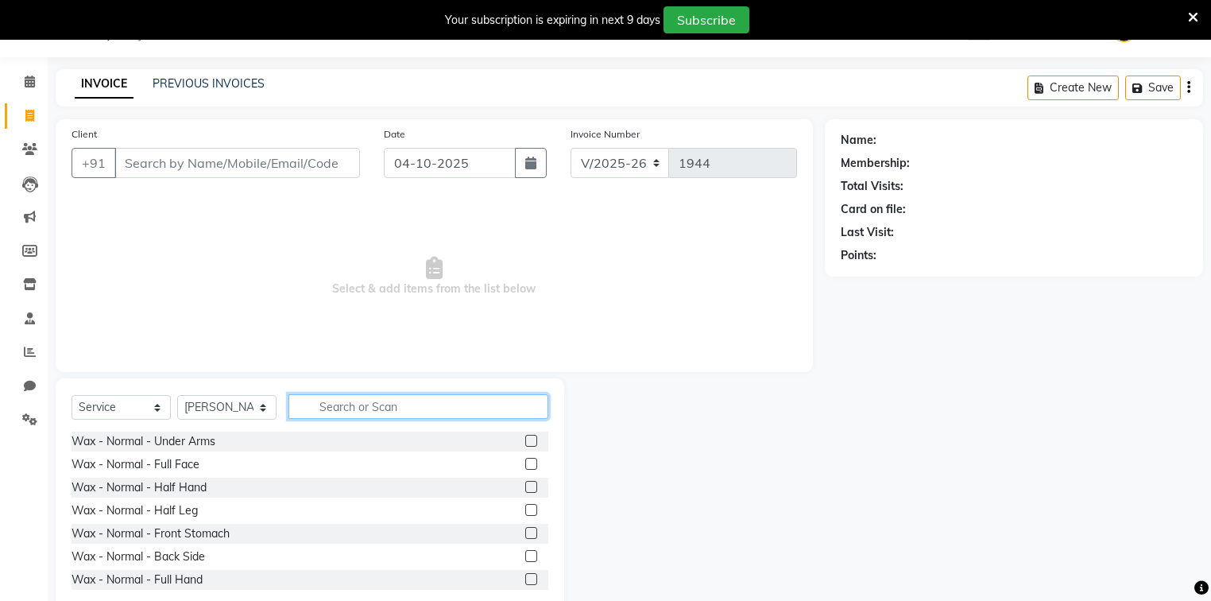
click at [337, 405] on input "text" at bounding box center [418, 406] width 260 height 25
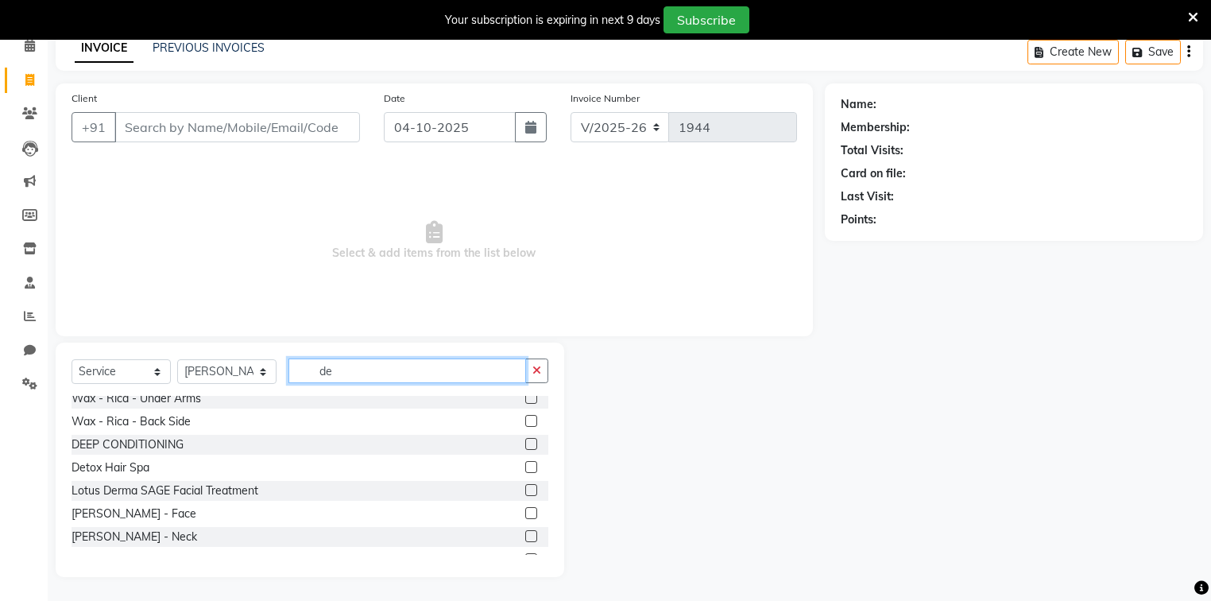
scroll to position [76, 0]
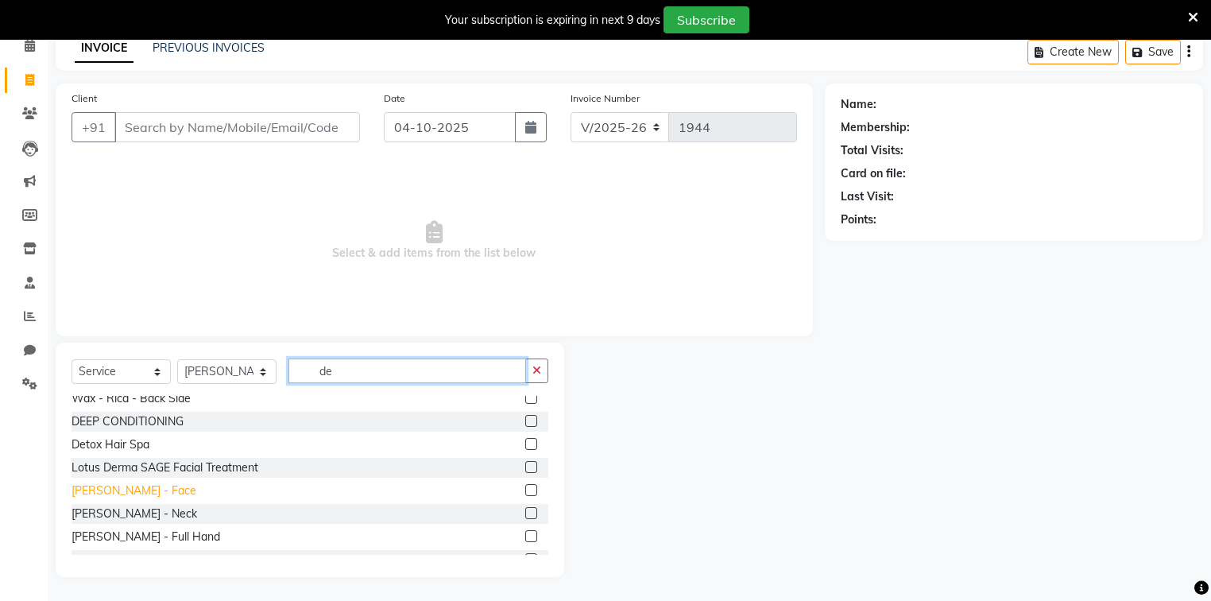
type input "de"
click at [111, 492] on div "[PERSON_NAME] - Face" at bounding box center [134, 490] width 125 height 17
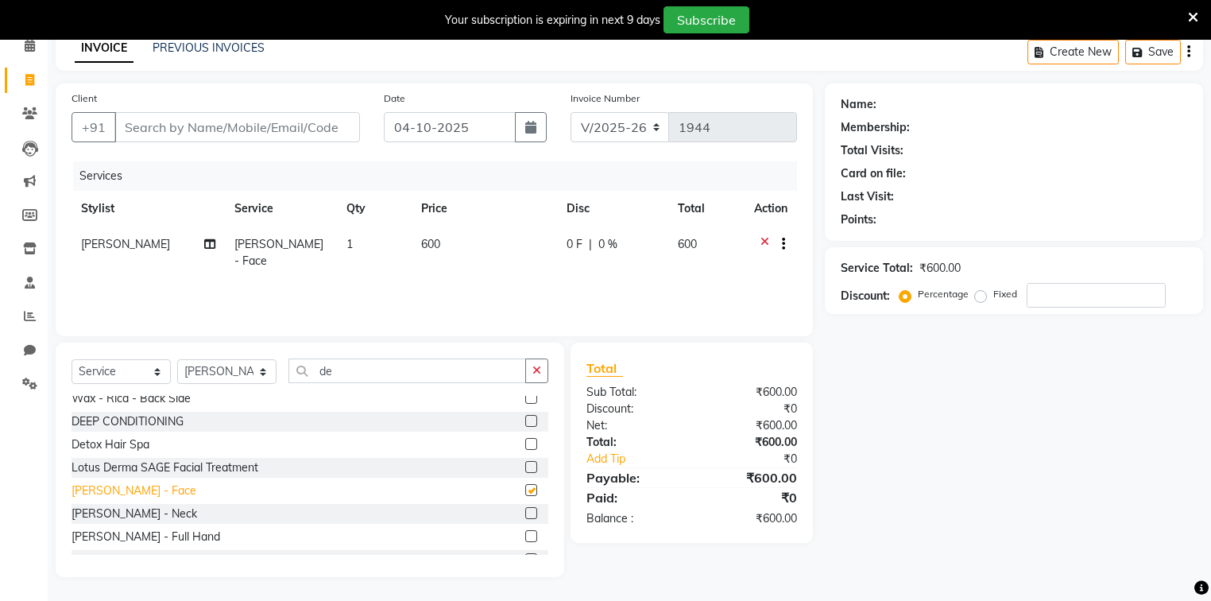
checkbox input "false"
click at [540, 373] on icon "button" at bounding box center [536, 370] width 9 height 11
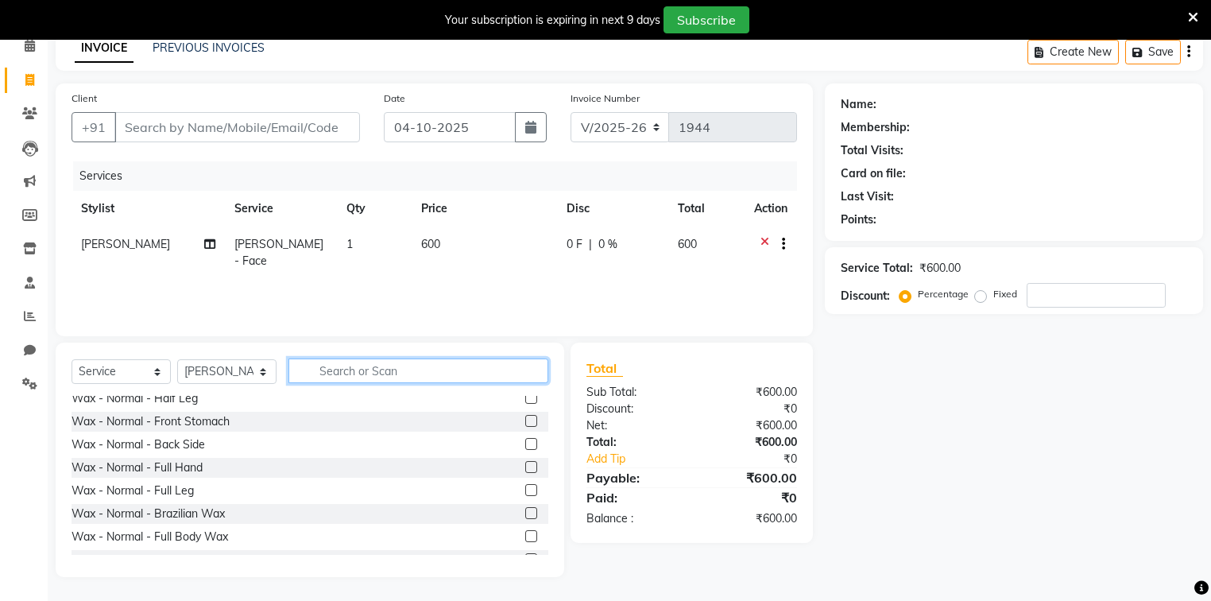
scroll to position [722, 0]
click at [530, 373] on input "text" at bounding box center [418, 370] width 260 height 25
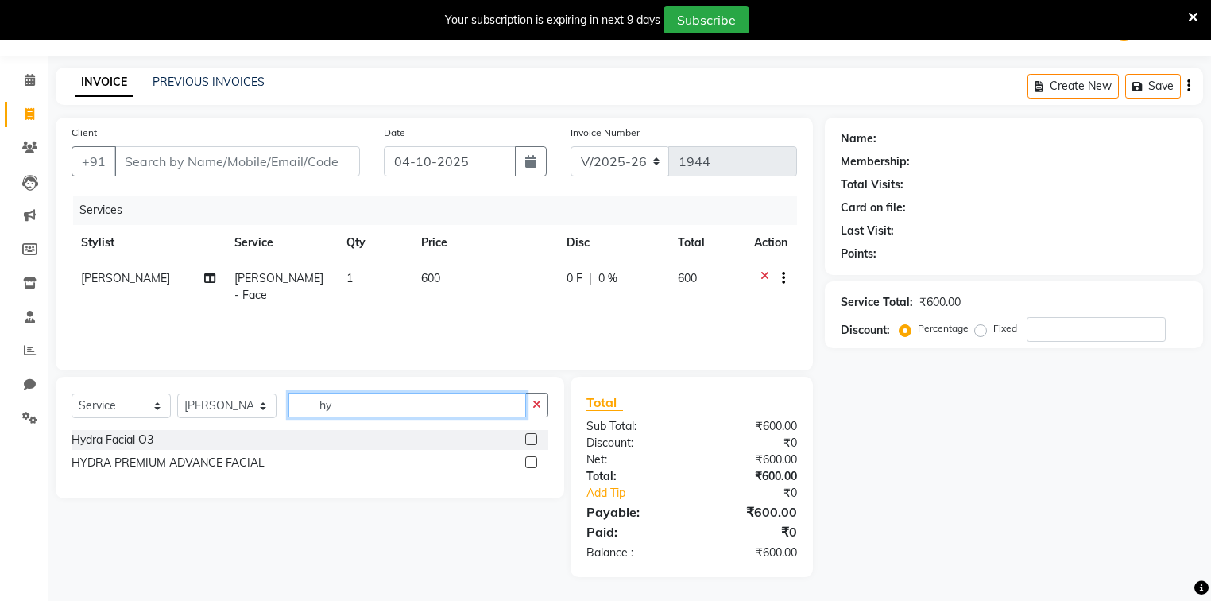
scroll to position [0, 0]
type input "hy"
click at [142, 439] on div "Hydra Facial O3" at bounding box center [113, 440] width 82 height 17
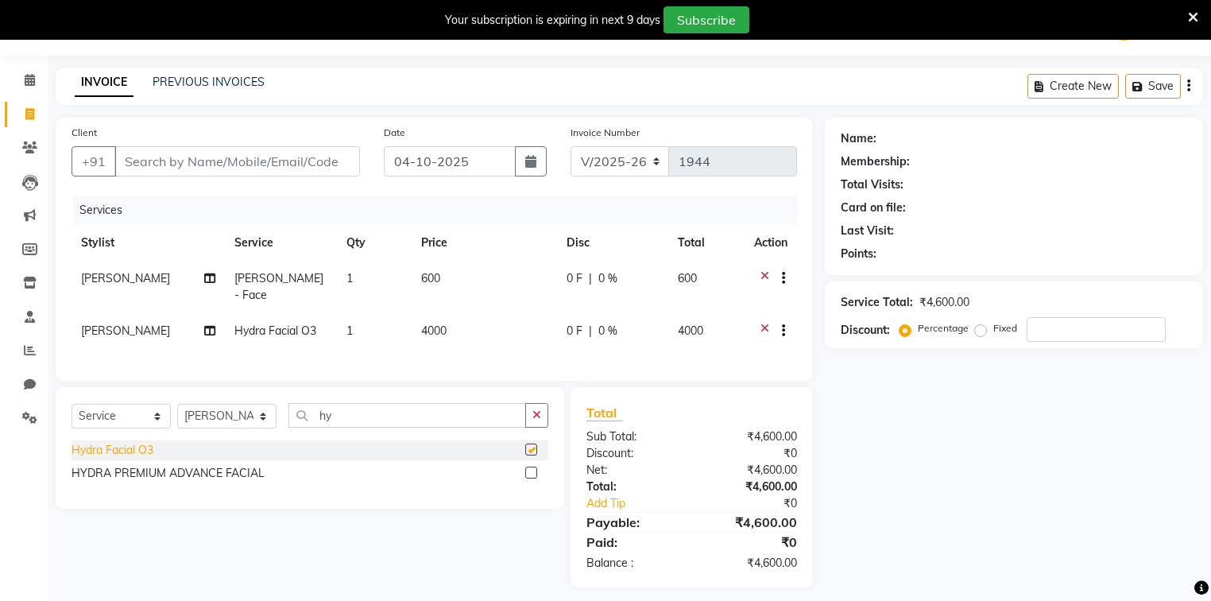
checkbox input "false"
click at [447, 314] on td "4000" at bounding box center [485, 332] width 146 height 39
select select "45524"
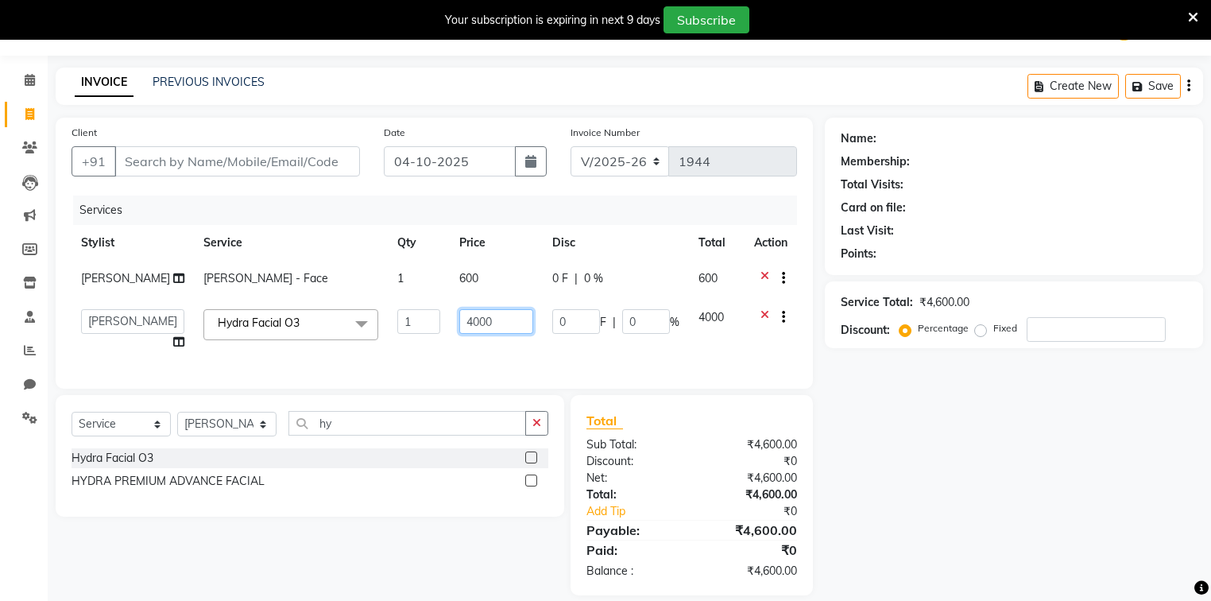
drag, startPoint x: 493, startPoint y: 318, endPoint x: 432, endPoint y: 324, distance: 60.7
click at [450, 324] on td "4000" at bounding box center [496, 330] width 93 height 60
type input "2500"
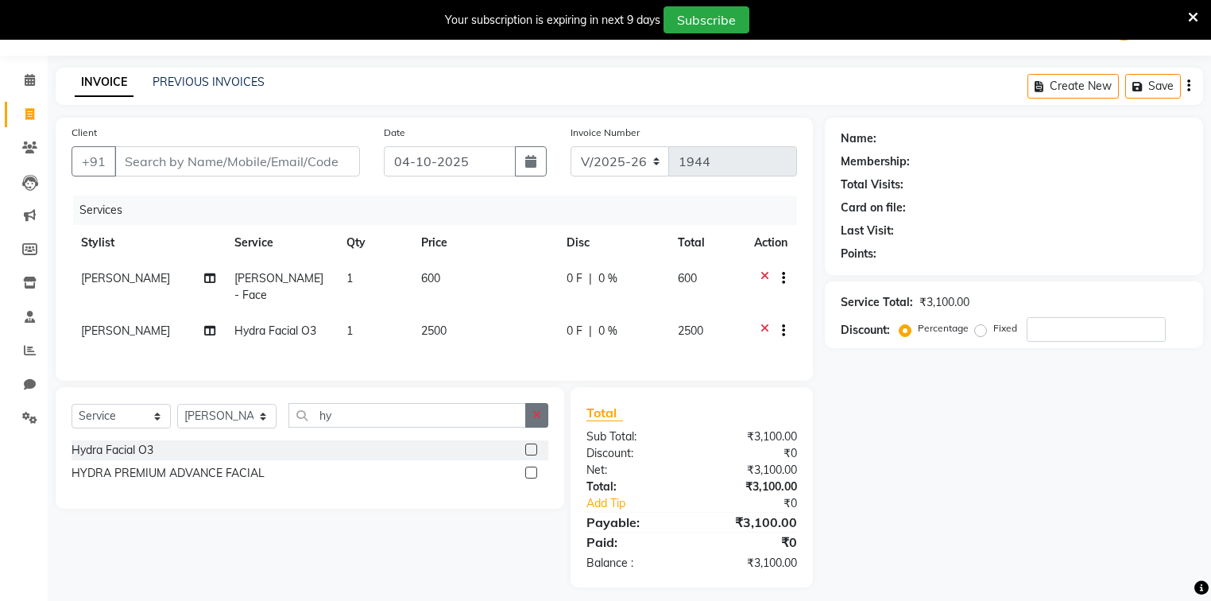
click at [544, 432] on div "Select Service Product Membership Package Voucher Prepaid Gift Card Select Styl…" at bounding box center [310, 421] width 477 height 37
click at [536, 415] on icon "button" at bounding box center [536, 414] width 9 height 11
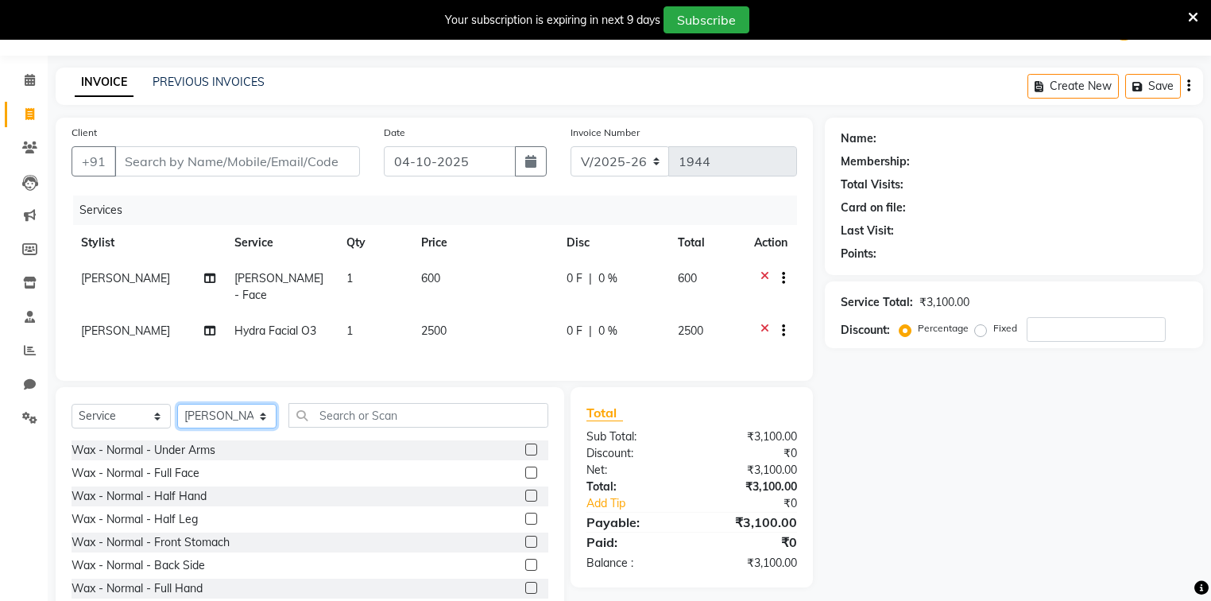
click at [219, 412] on select "Select Stylist [PERSON_NAME] [PERSON_NAME] Danish DEV Dipika Injemam Mahadev SA…" at bounding box center [226, 416] width 99 height 25
select select "75776"
click at [177, 404] on select "Select Stylist [PERSON_NAME] [PERSON_NAME] Danish DEV Dipika Injemam Mahadev SA…" at bounding box center [226, 416] width 99 height 25
click at [352, 403] on input "text" at bounding box center [418, 415] width 260 height 25
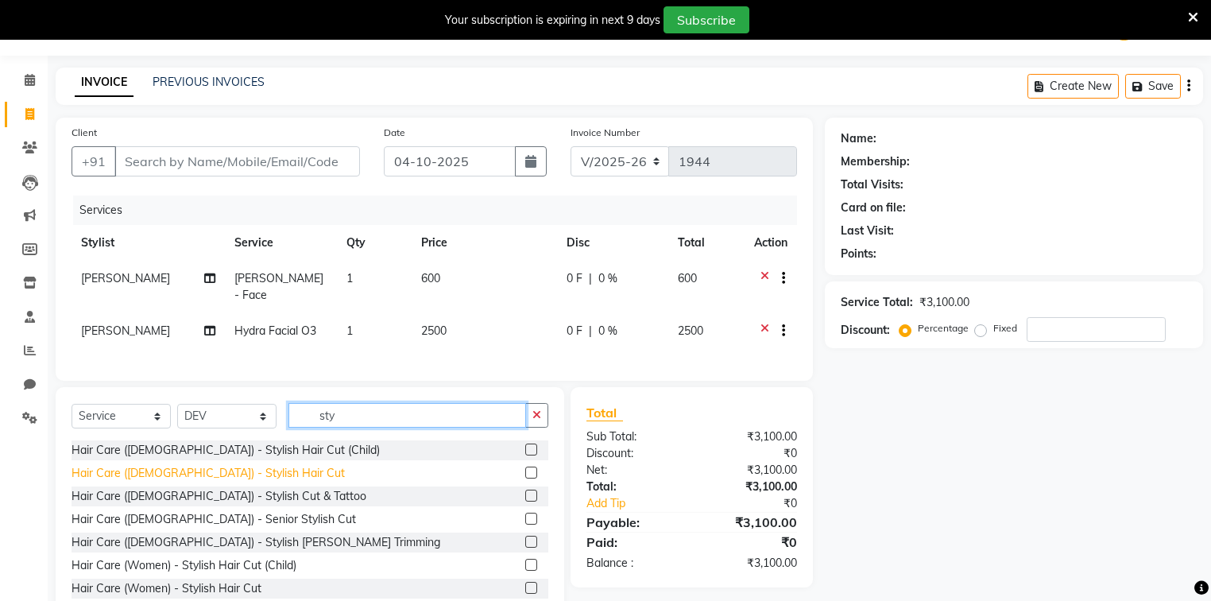
type input "sty"
click at [210, 473] on div "Hair Care ([DEMOGRAPHIC_DATA]) - Stylish Hair Cut" at bounding box center [208, 473] width 273 height 17
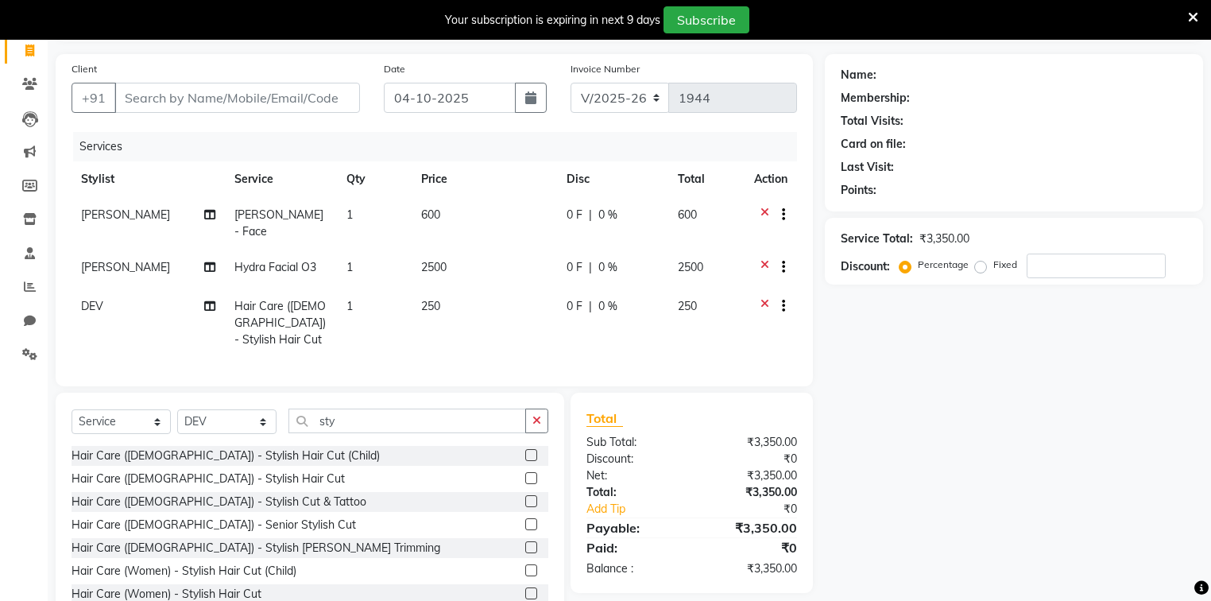
scroll to position [134, 0]
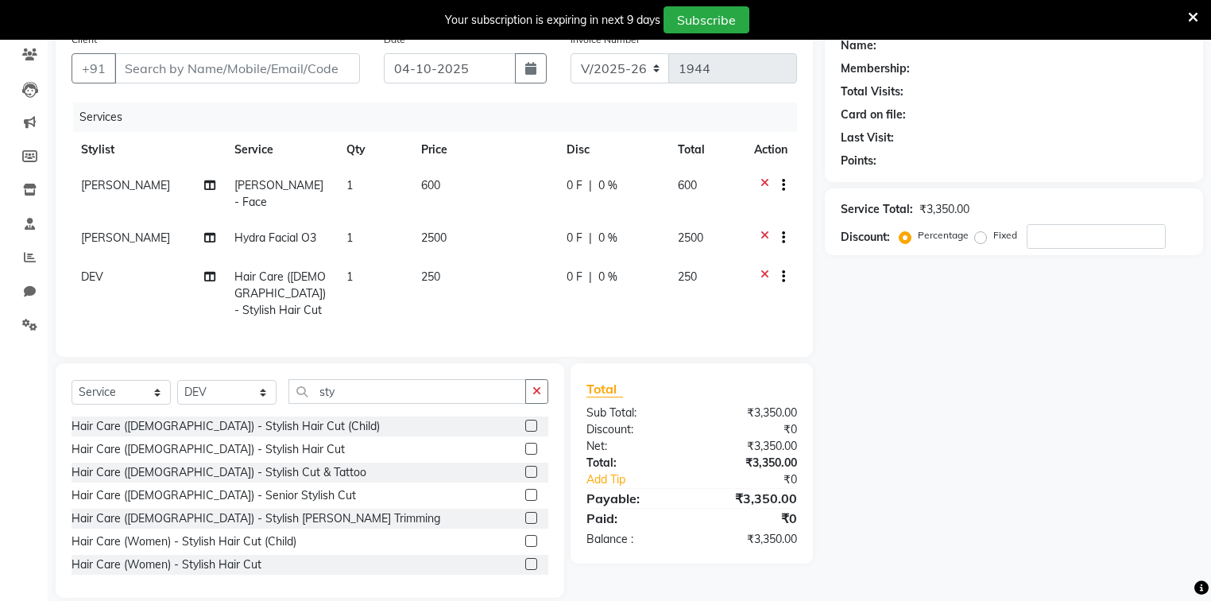
click at [221, 441] on div "Hair Care ([DEMOGRAPHIC_DATA]) - Stylish Hair Cut" at bounding box center [208, 449] width 273 height 17
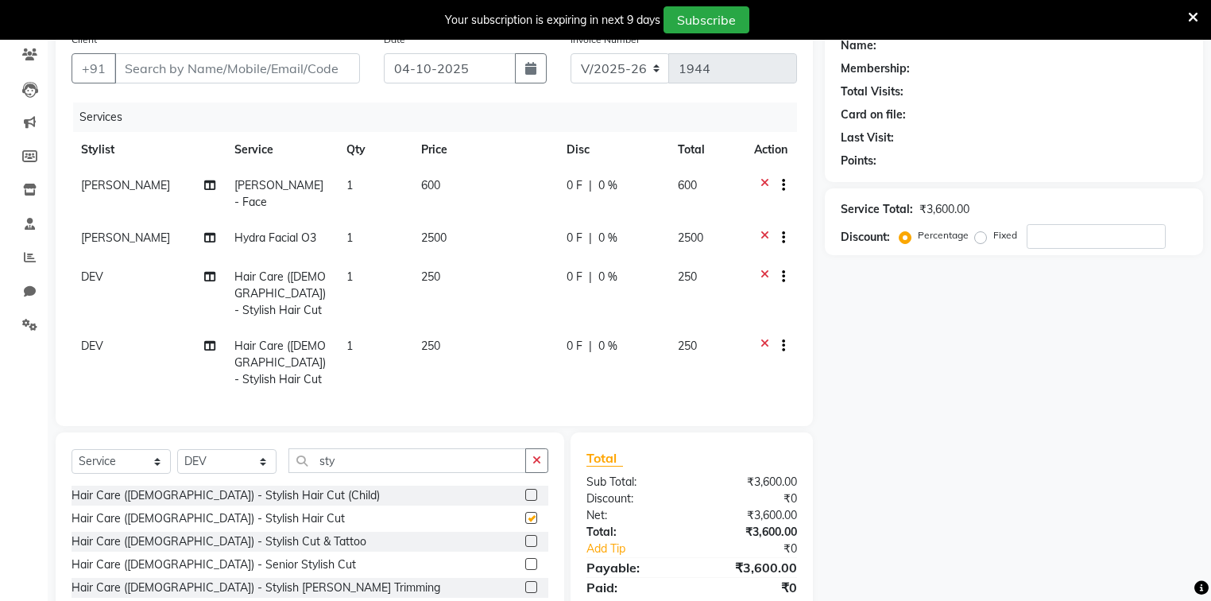
checkbox input "false"
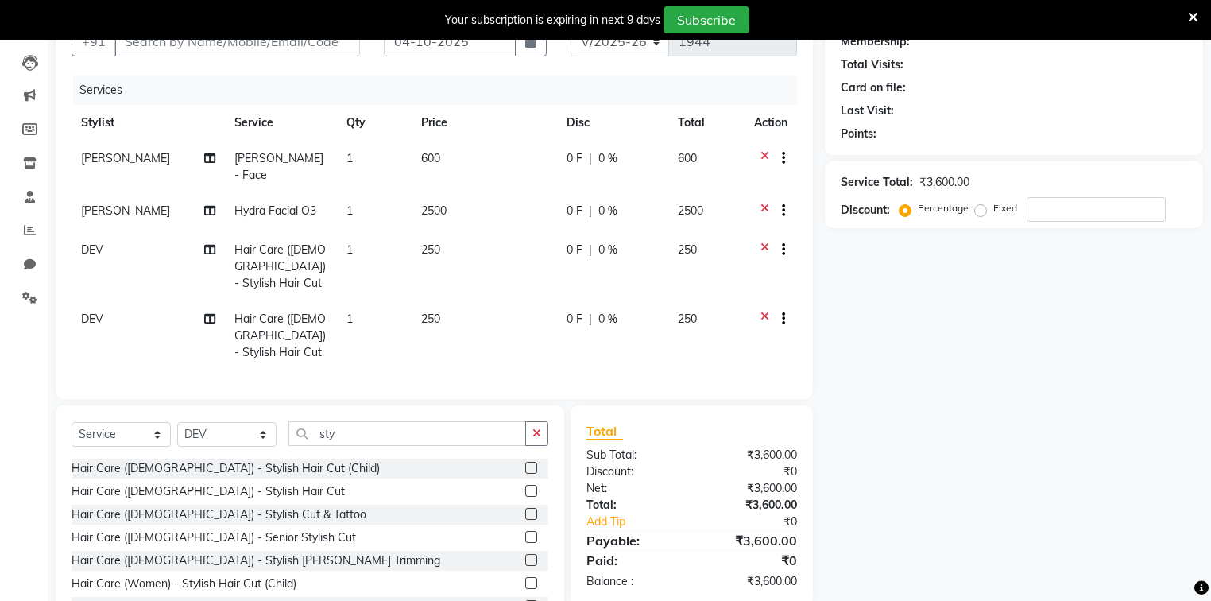
scroll to position [188, 0]
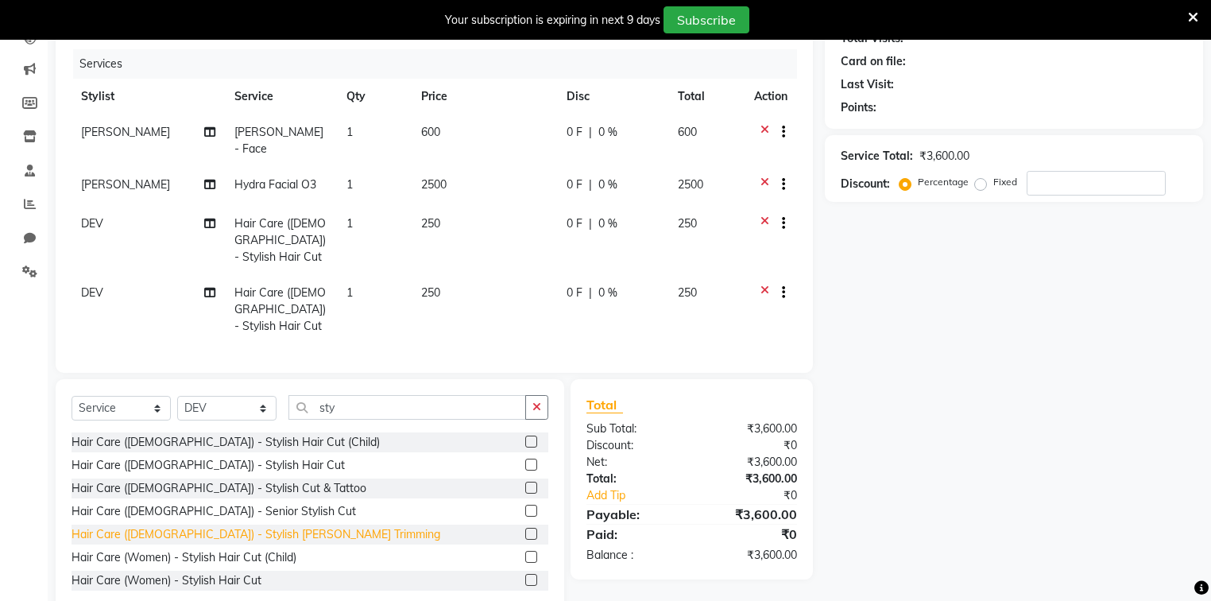
click at [223, 526] on div "Hair Care ([DEMOGRAPHIC_DATA]) - Stylish [PERSON_NAME] Trimming" at bounding box center [256, 534] width 369 height 17
checkbox input "false"
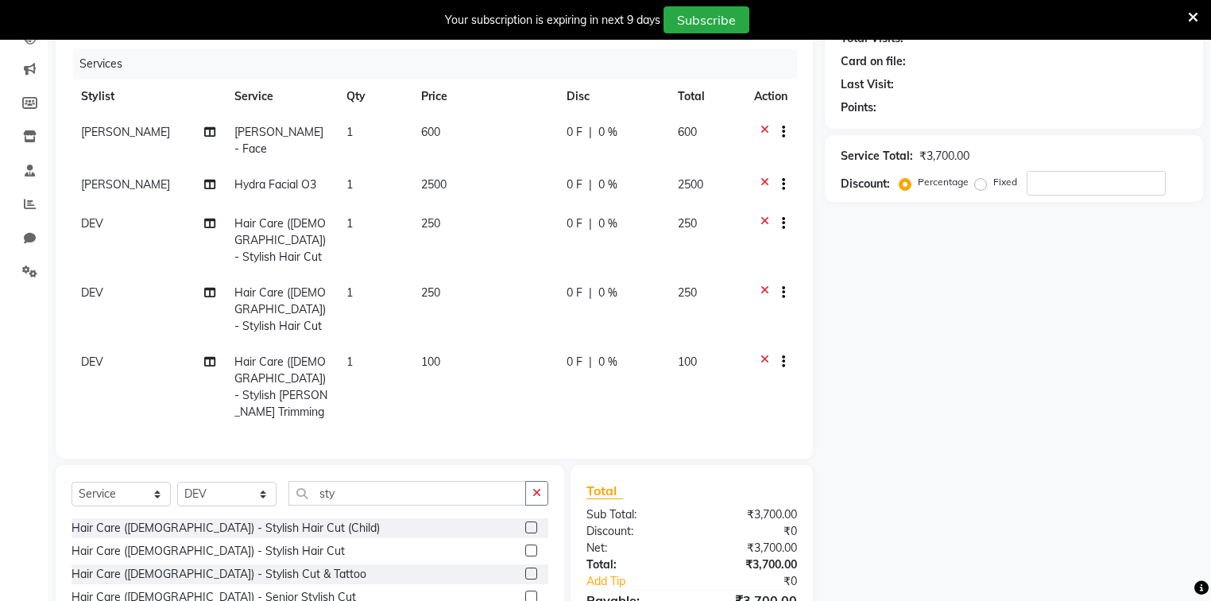
scroll to position [0, 0]
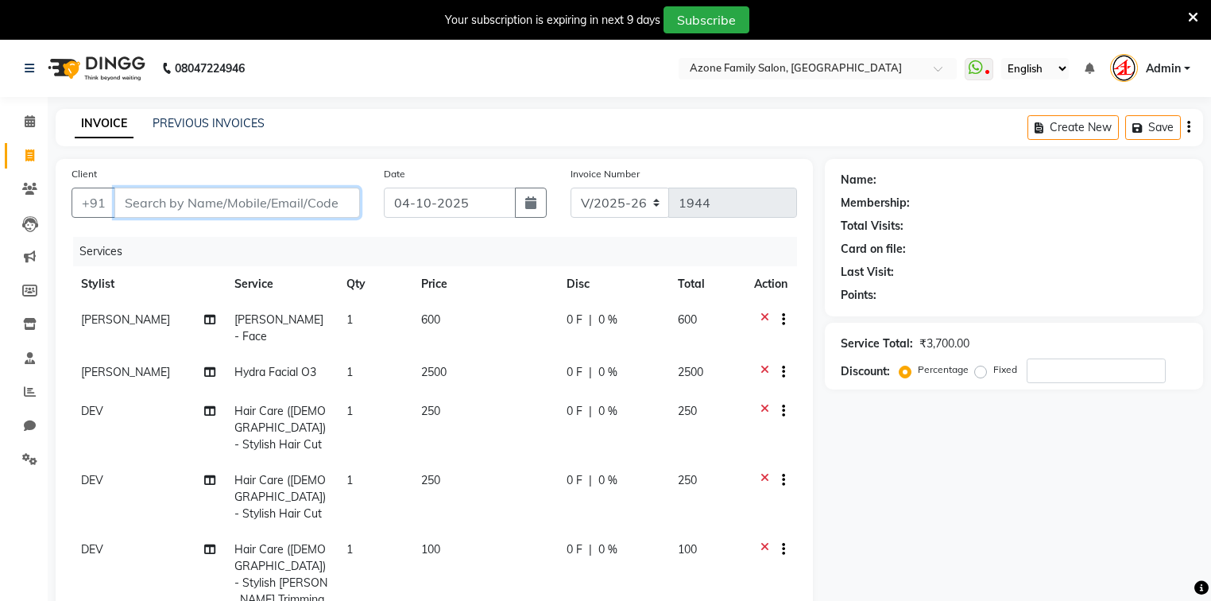
click at [210, 203] on input "Client" at bounding box center [237, 203] width 246 height 30
type input "7"
type input "0"
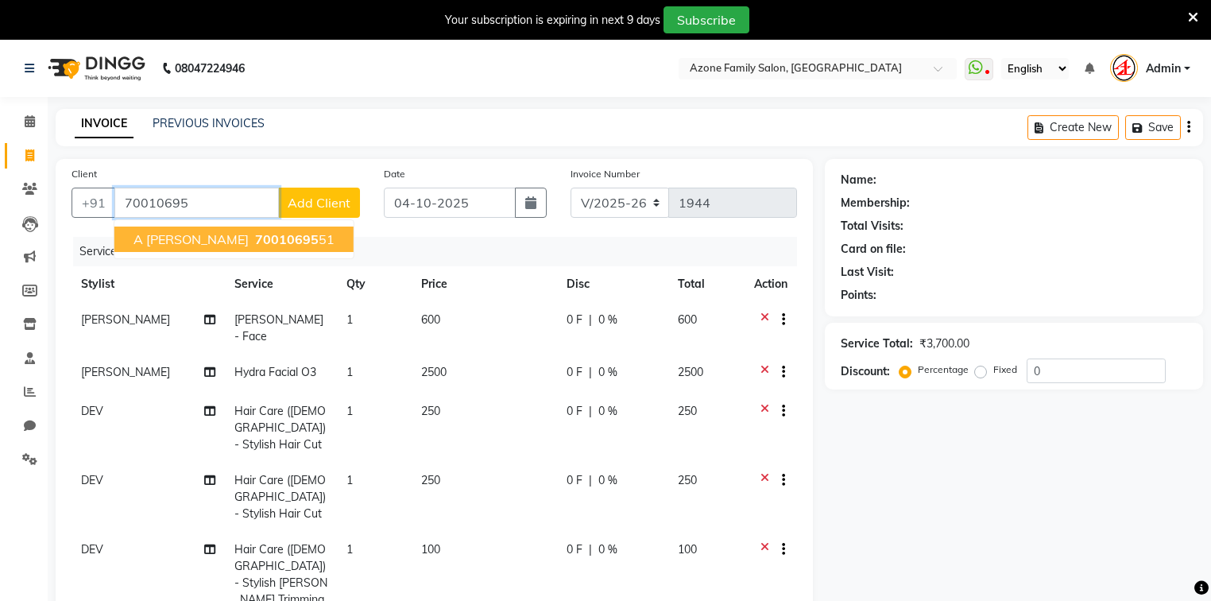
click at [255, 242] on span "70010695" at bounding box center [287, 239] width 64 height 16
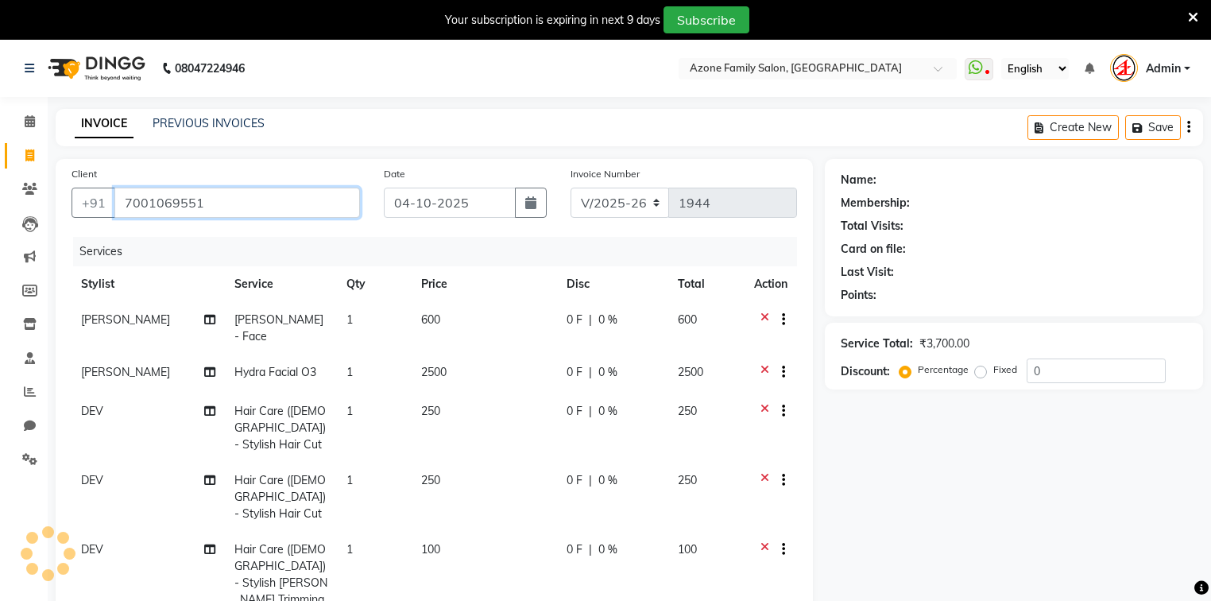
type input "7001069551"
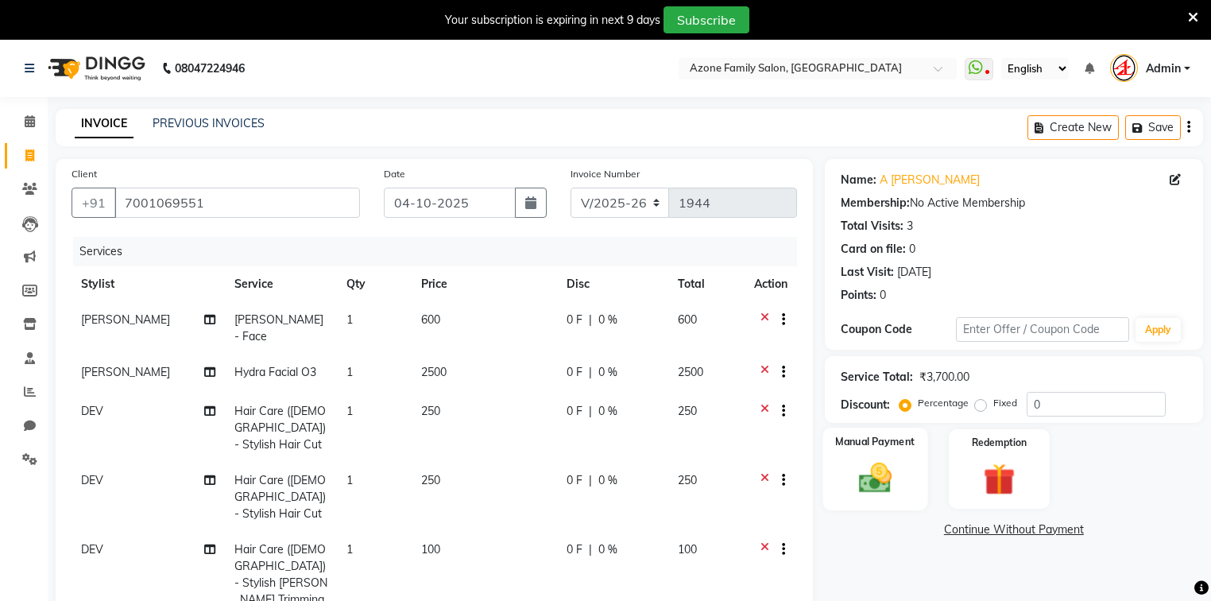
click at [877, 469] on img at bounding box center [875, 478] width 54 height 38
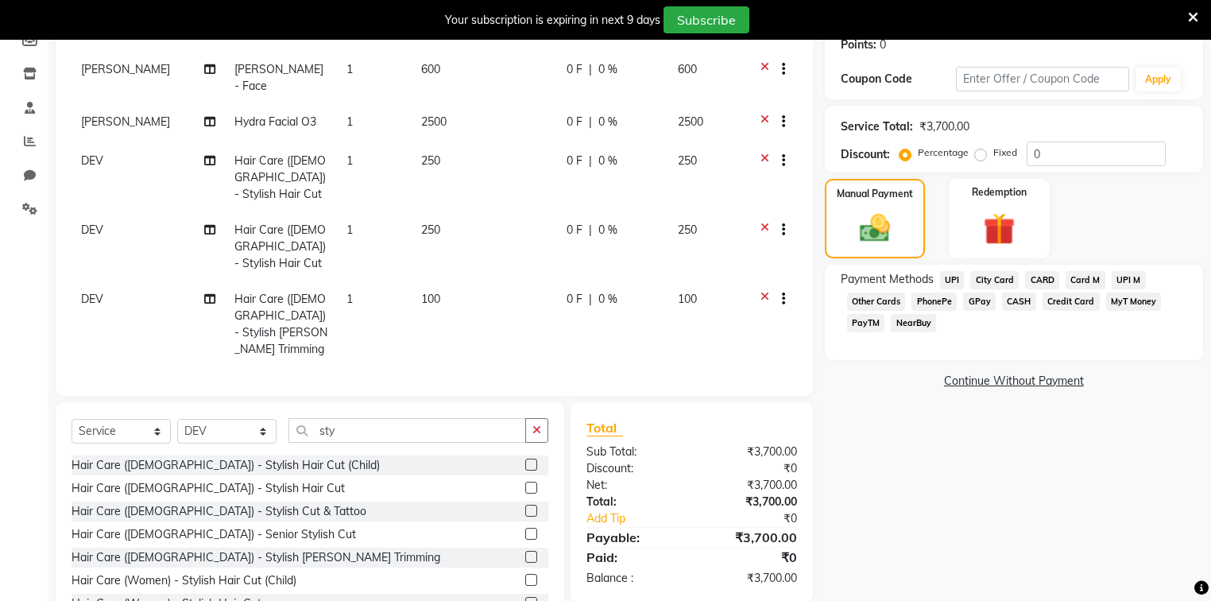
scroll to position [257, 0]
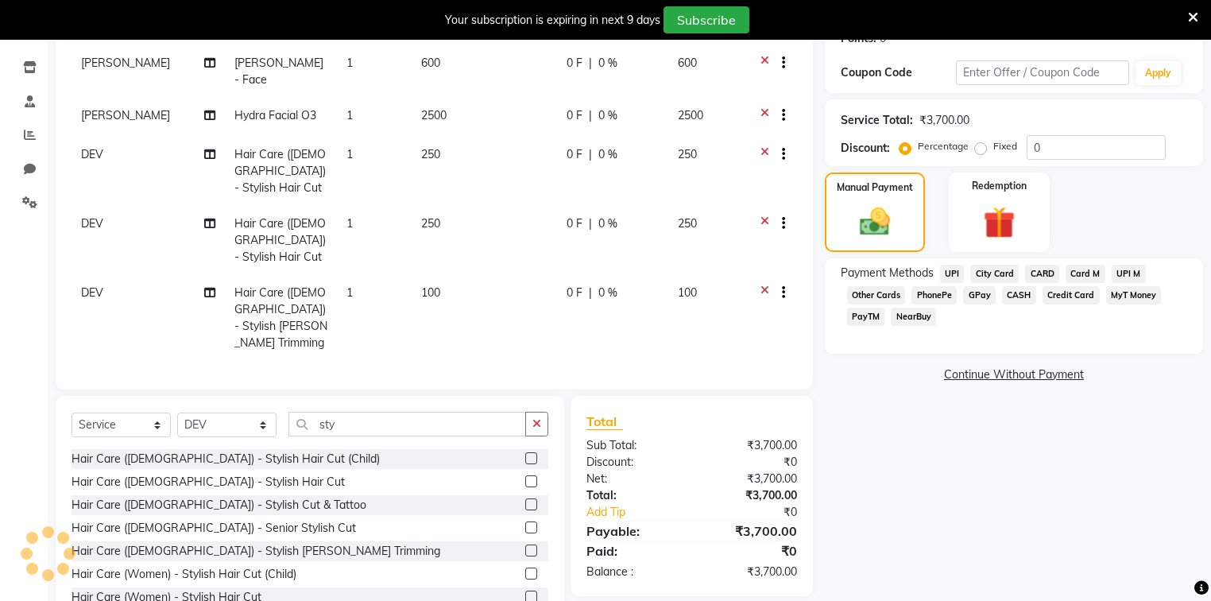
click at [1013, 294] on span "CASH" at bounding box center [1019, 295] width 34 height 18
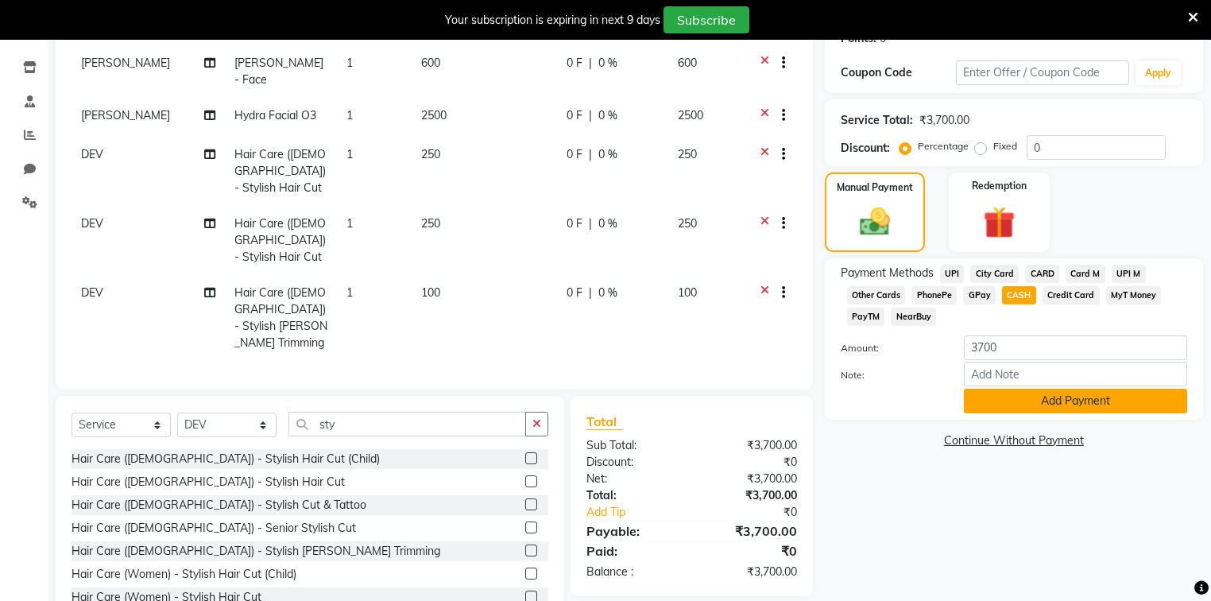
click at [989, 397] on button "Add Payment" at bounding box center [1075, 401] width 223 height 25
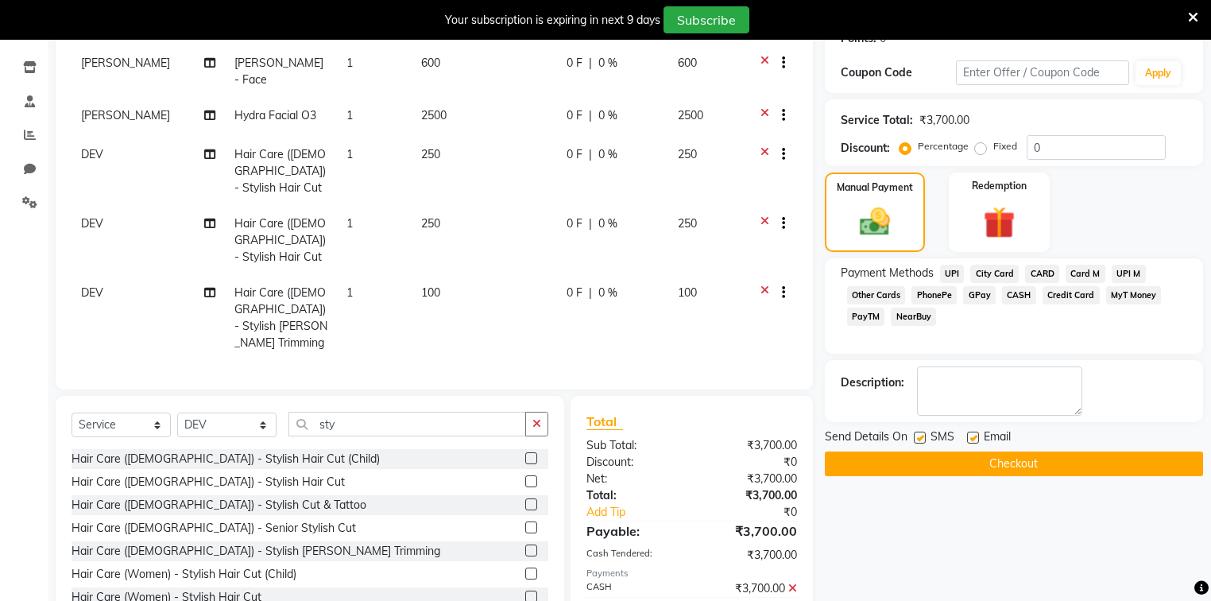
click at [962, 463] on button "Checkout" at bounding box center [1014, 463] width 378 height 25
